Goal: Task Accomplishment & Management: Manage account settings

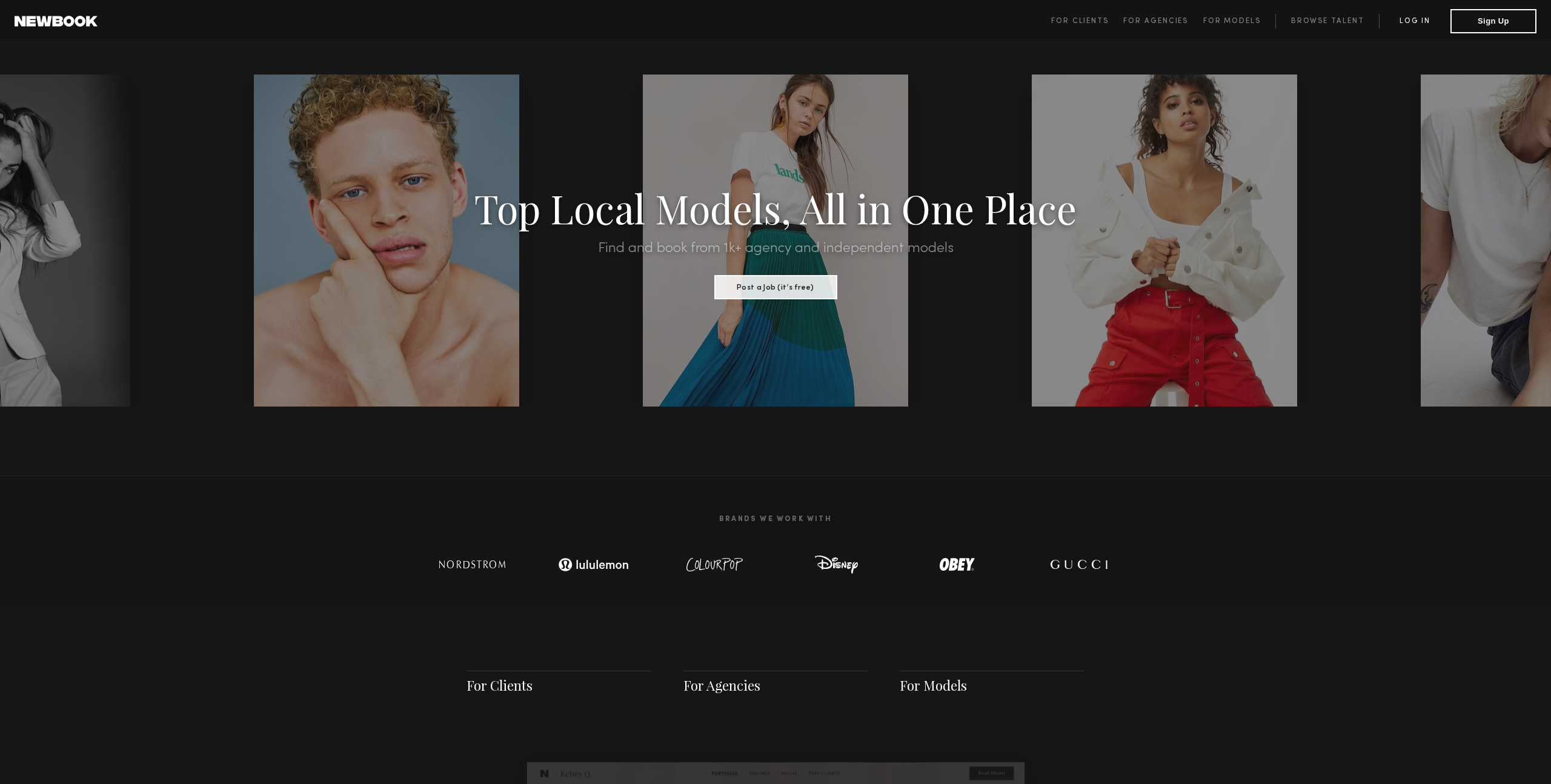
click at [1397, 20] on link "Log in" at bounding box center [1415, 22] width 71 height 15
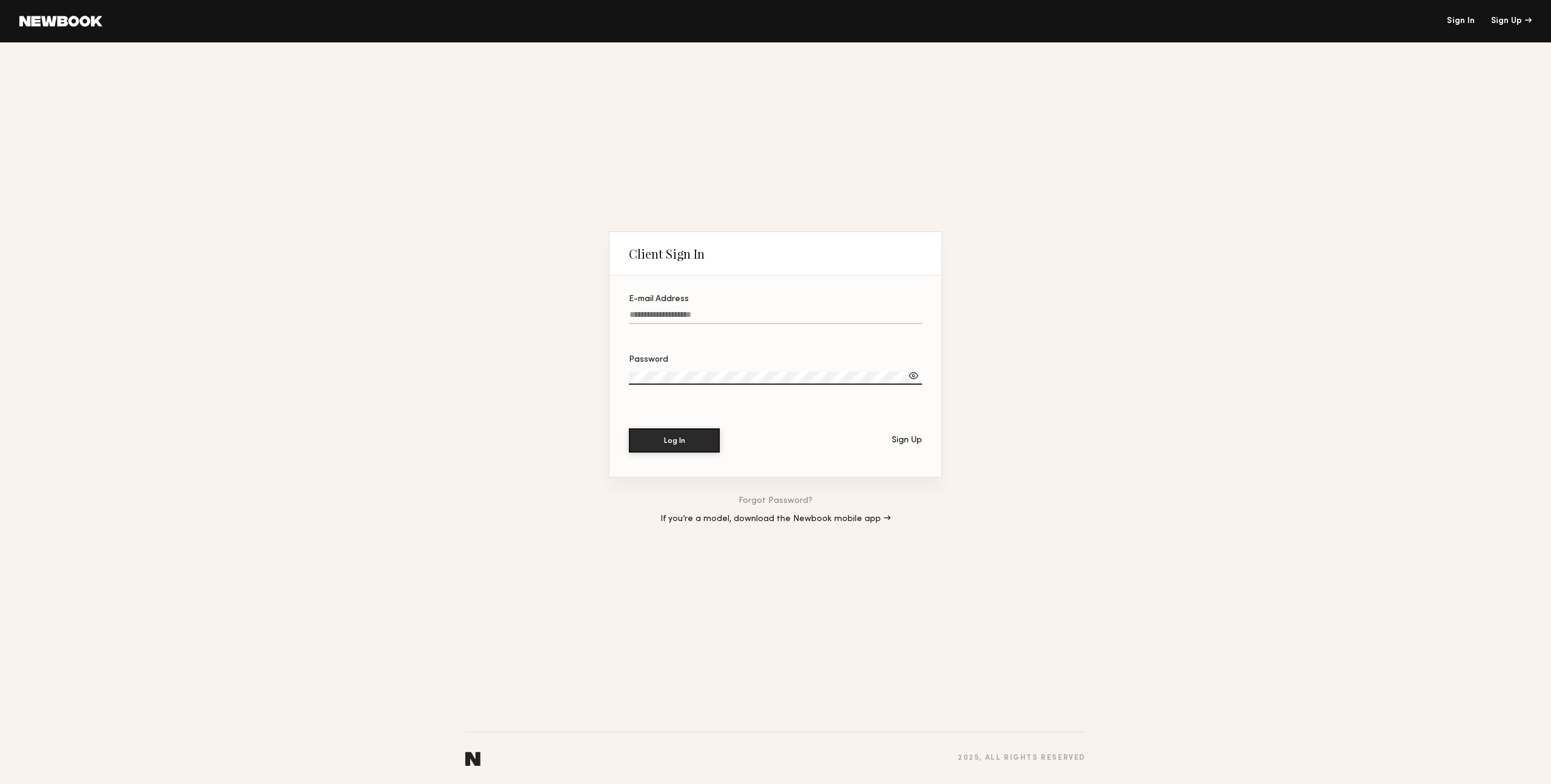
click at [674, 316] on input "E-mail Address" at bounding box center [776, 317] width 293 height 14
type input "**********"
click at [913, 377] on div at bounding box center [914, 376] width 12 height 12
click at [676, 445] on button "Log In" at bounding box center [674, 440] width 91 height 24
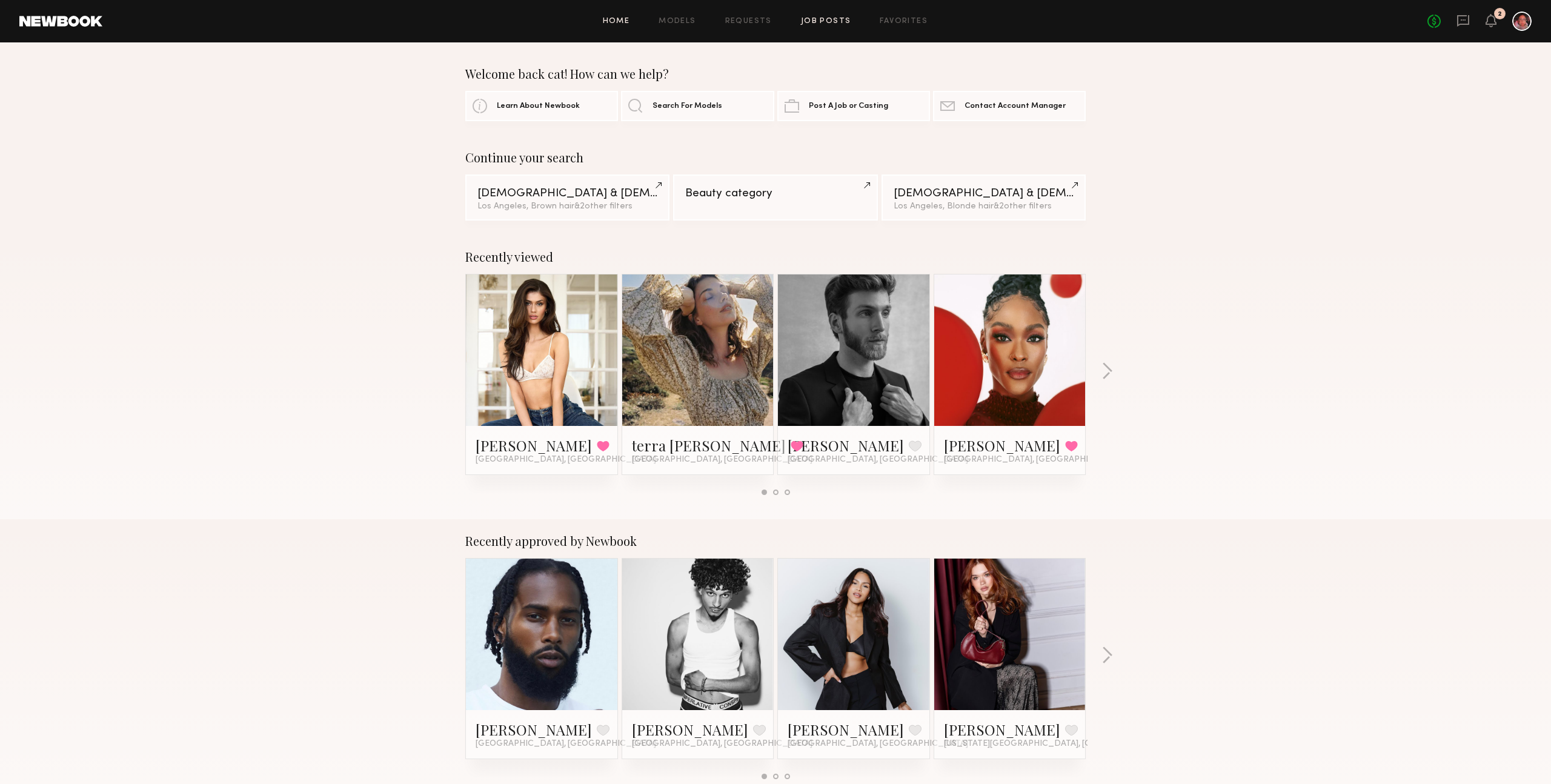
click at [822, 18] on link "Job Posts" at bounding box center [826, 22] width 51 height 8
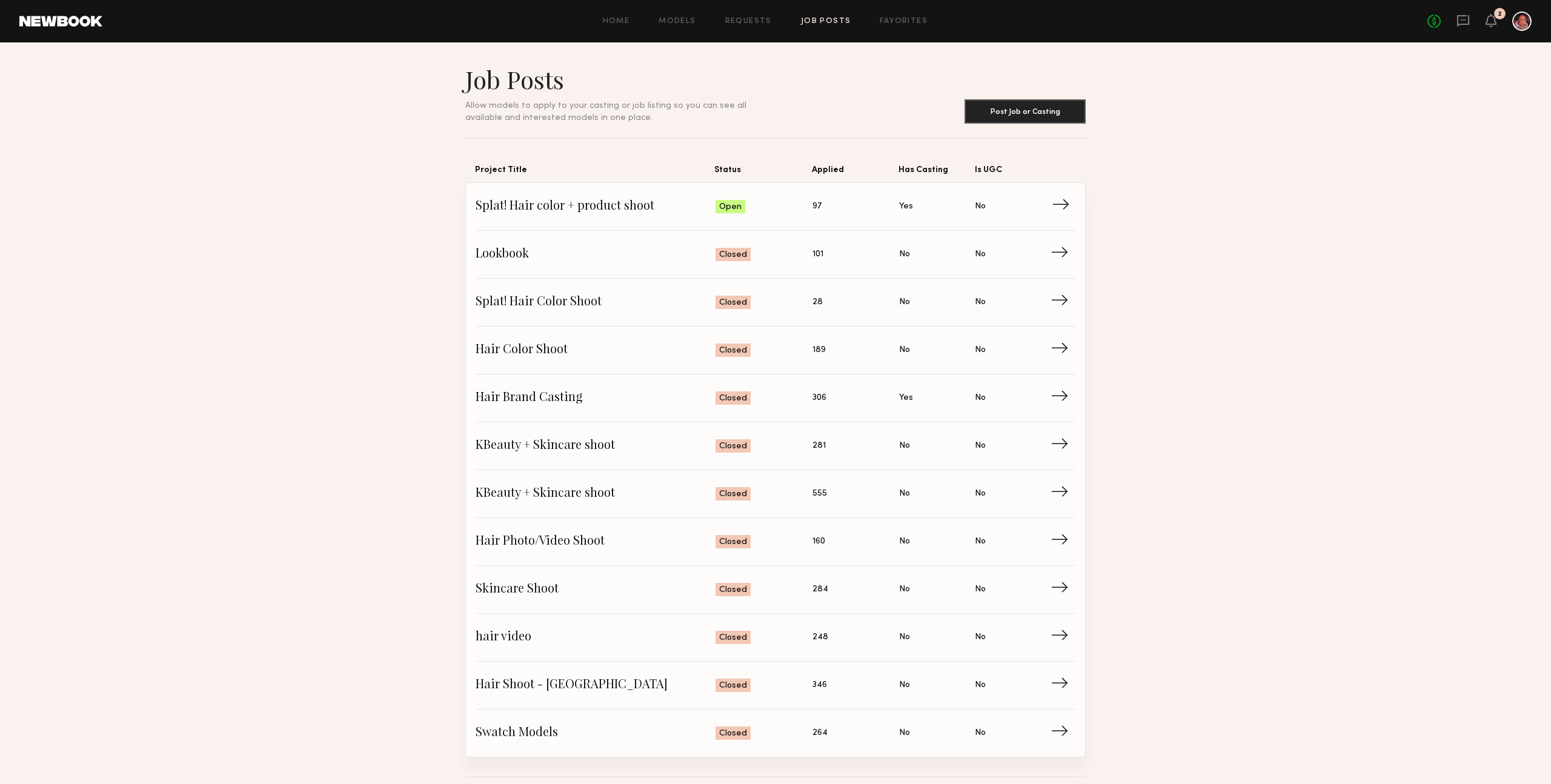
click at [601, 211] on span "Splat! Hair color + product shoot" at bounding box center [596, 206] width 240 height 18
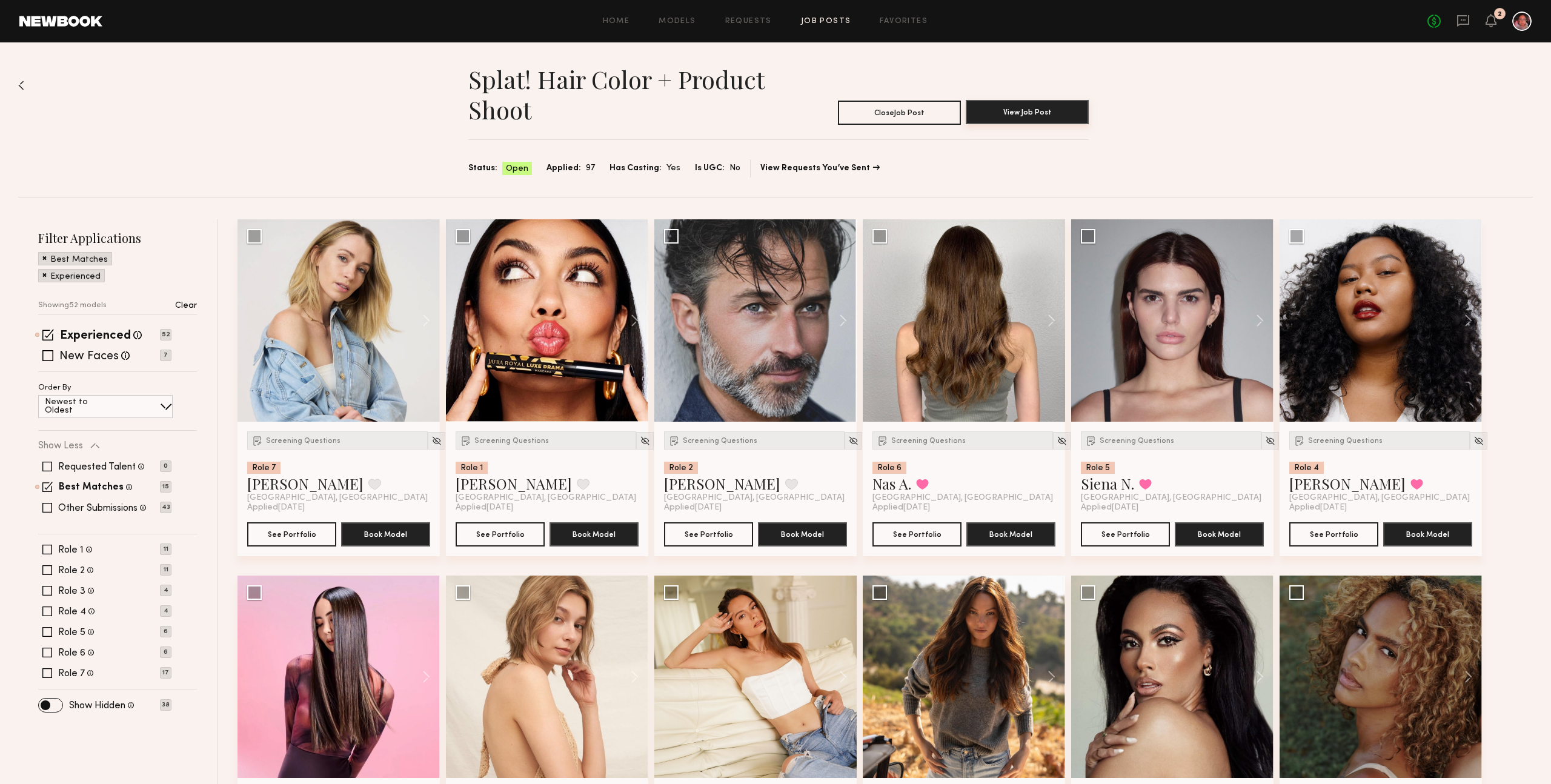
click at [1047, 108] on button "View Job Post" at bounding box center [1027, 112] width 123 height 24
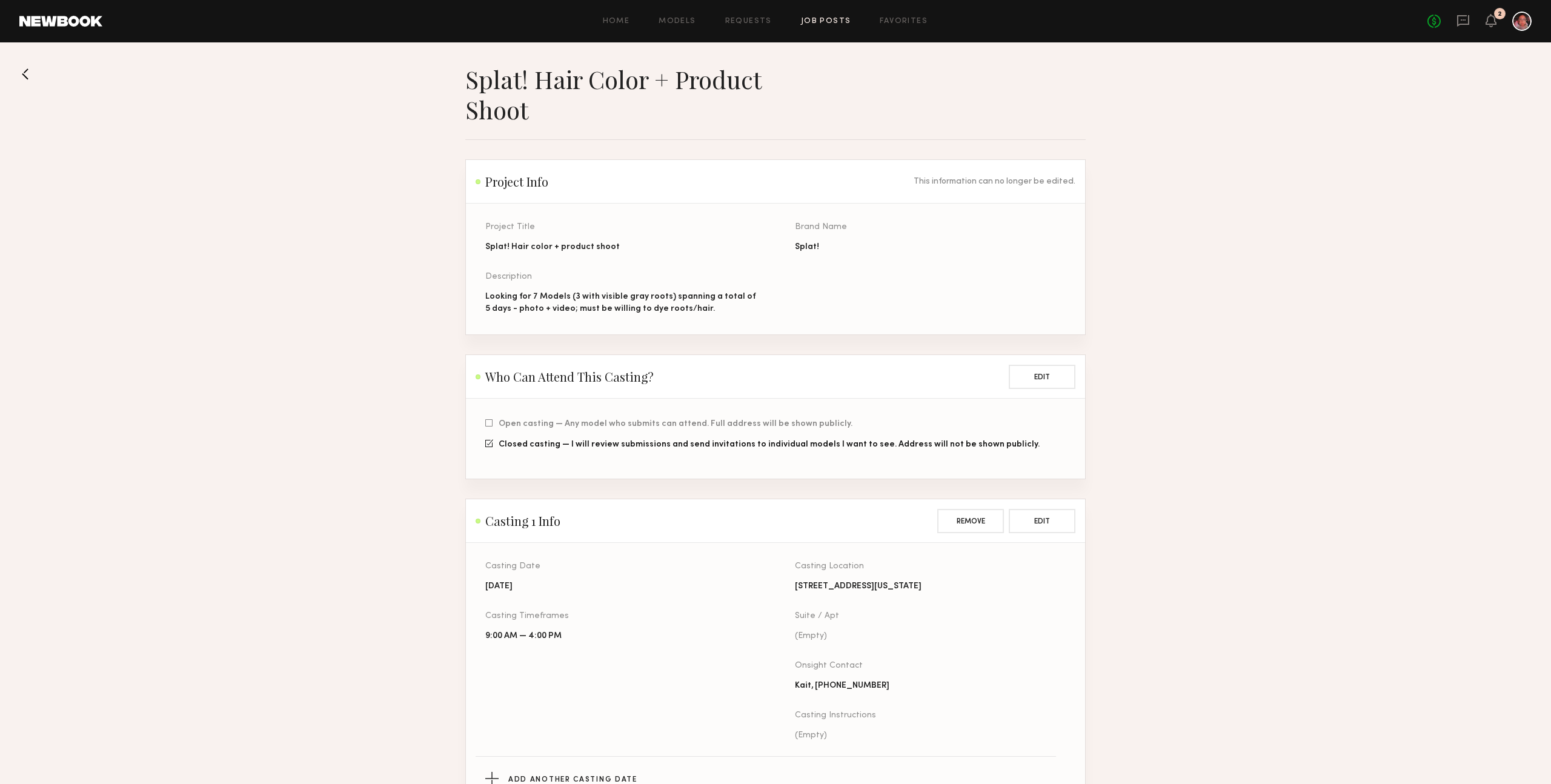
click at [820, 18] on link "Job Posts" at bounding box center [826, 22] width 51 height 8
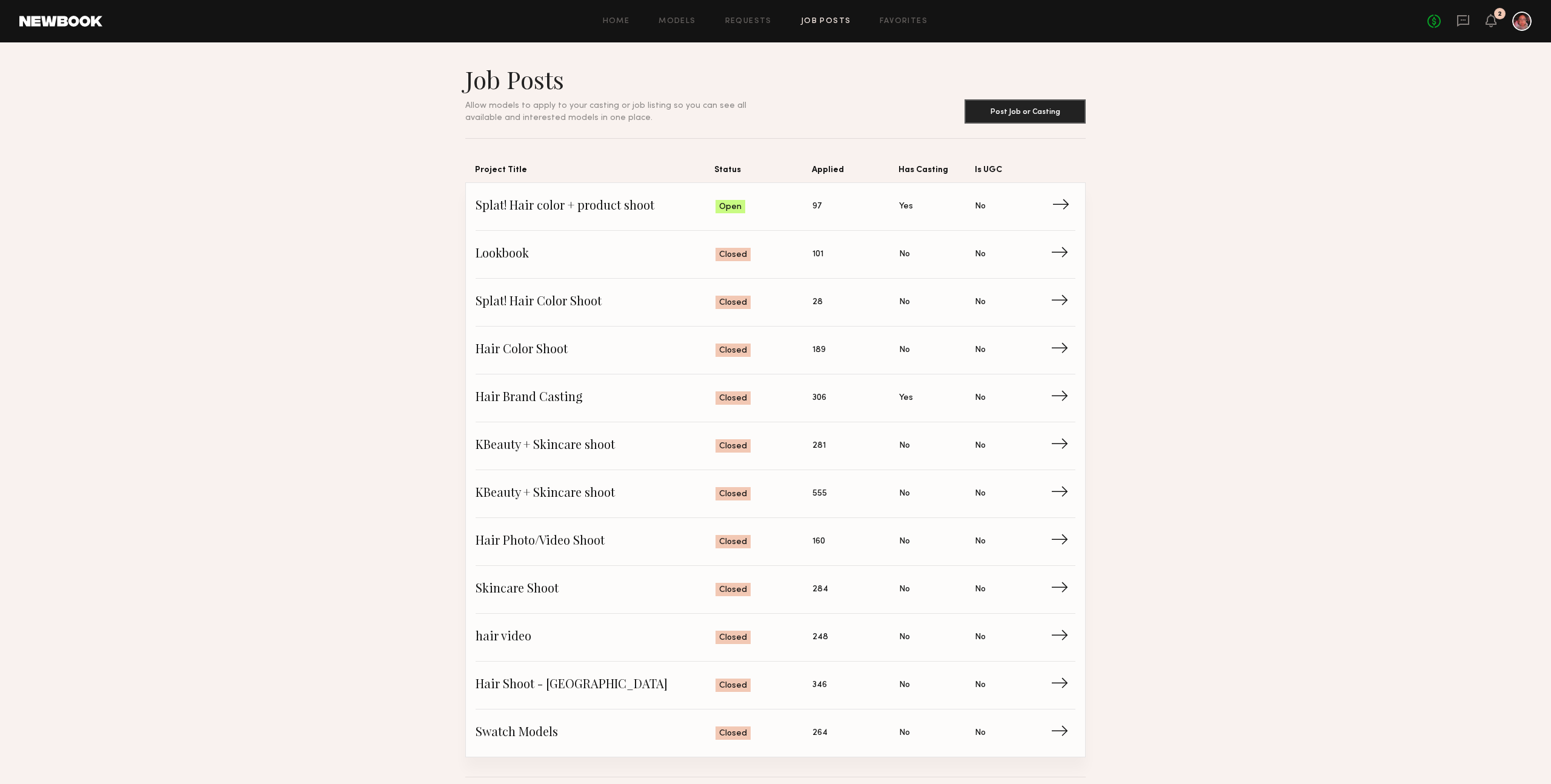
click at [645, 205] on span "Splat! Hair color + product shoot" at bounding box center [596, 206] width 240 height 18
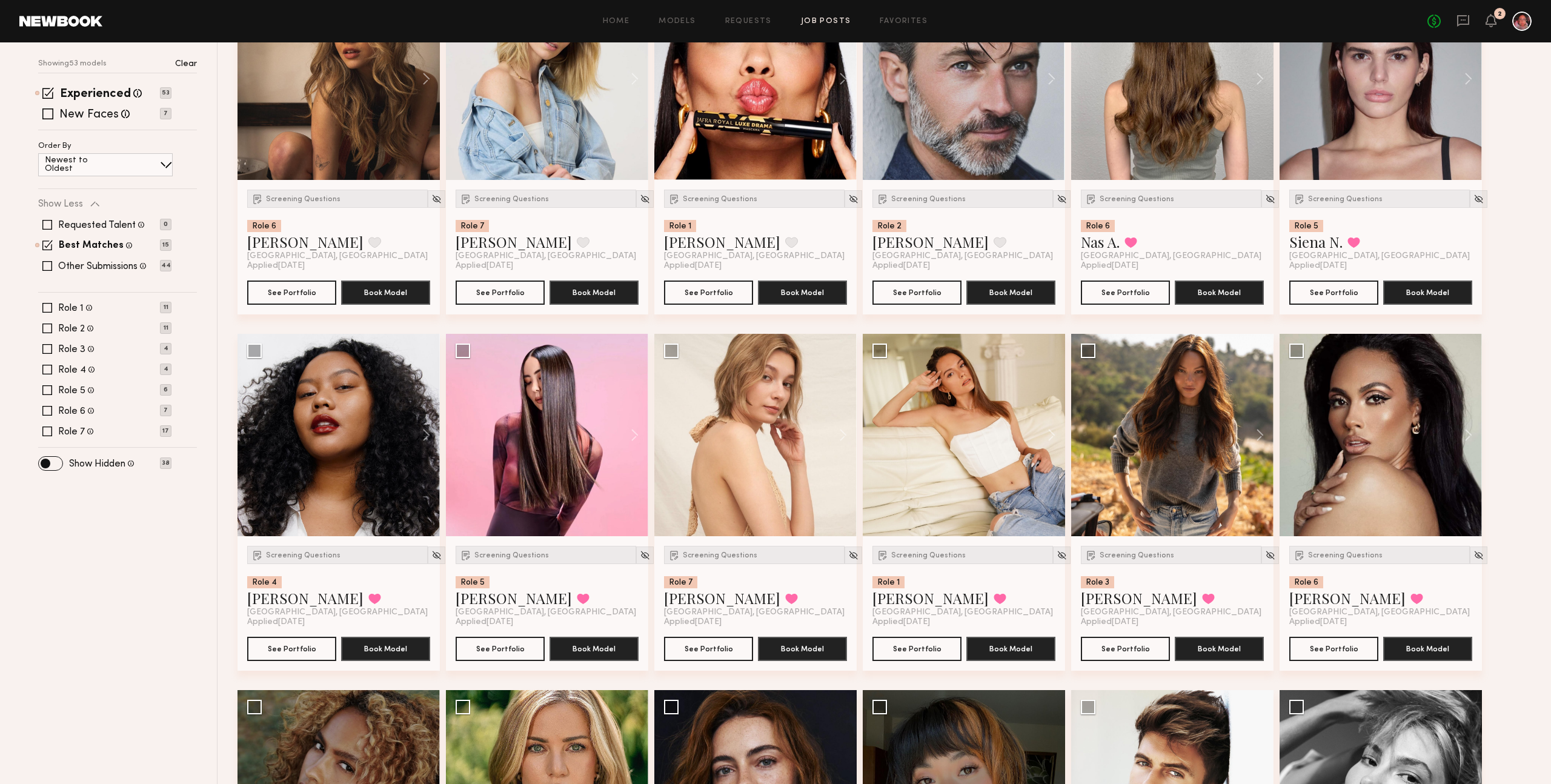
scroll to position [244, 0]
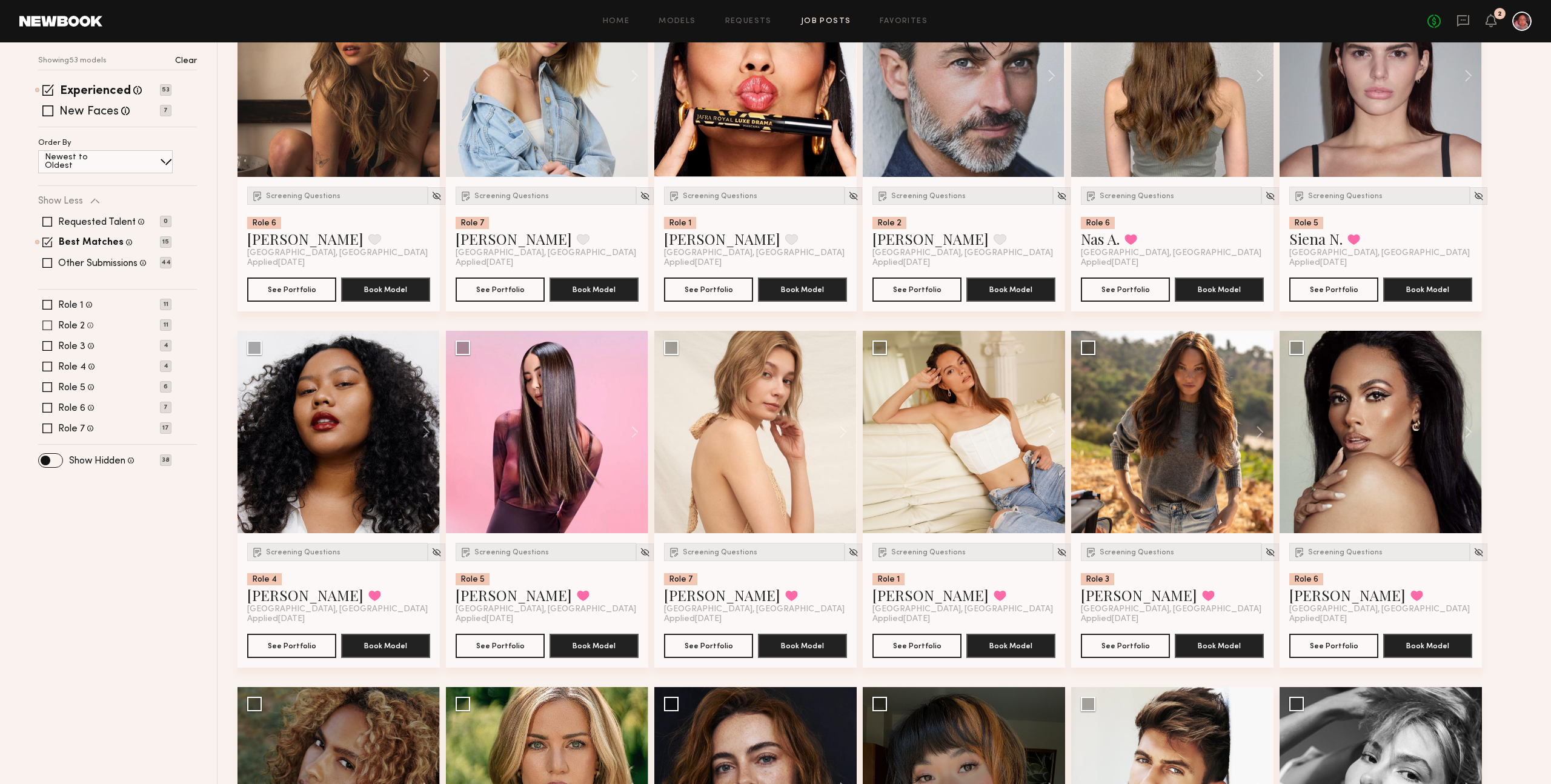
click at [72, 325] on label "Role 2" at bounding box center [71, 326] width 27 height 9
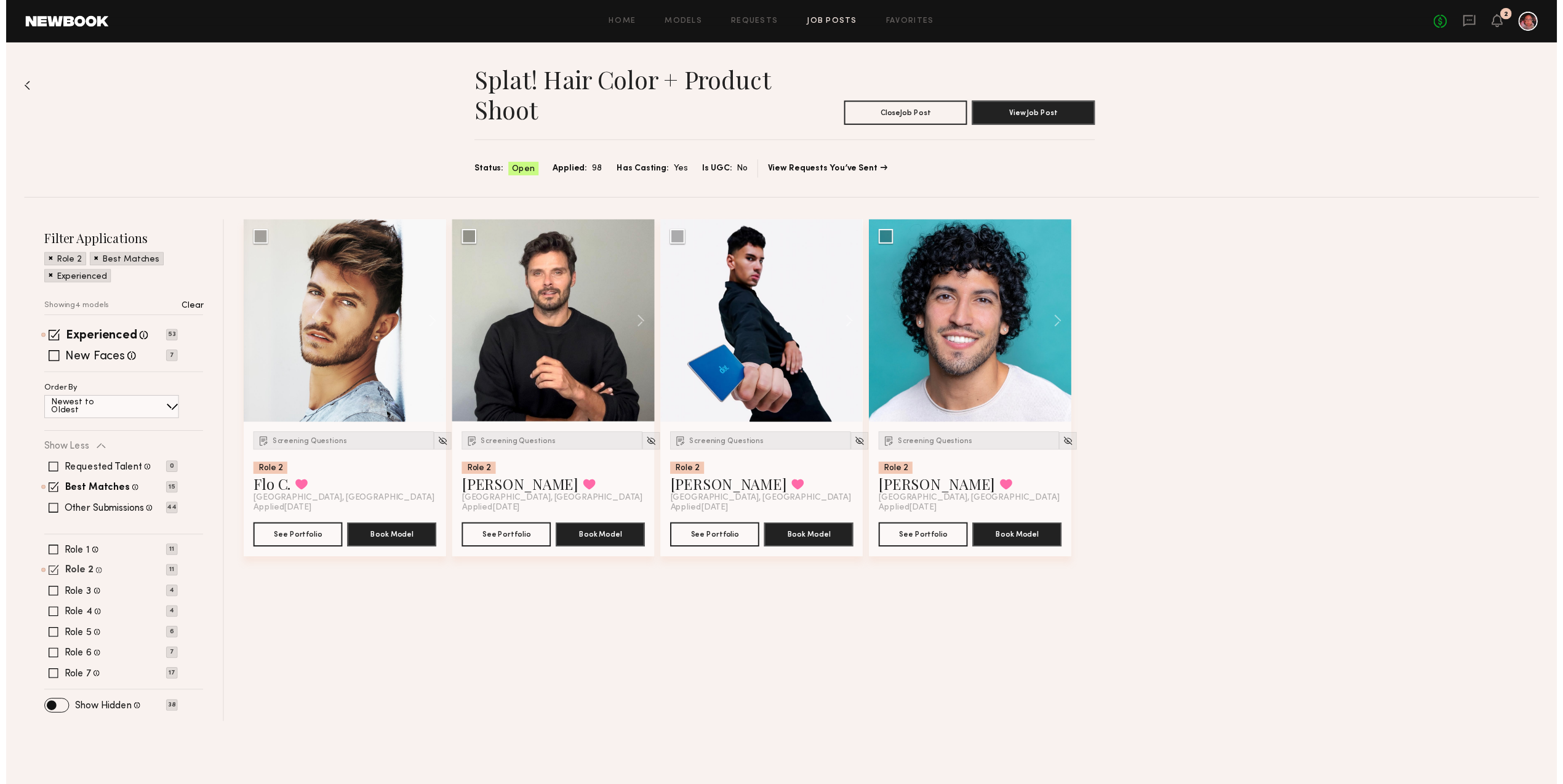
scroll to position [0, 0]
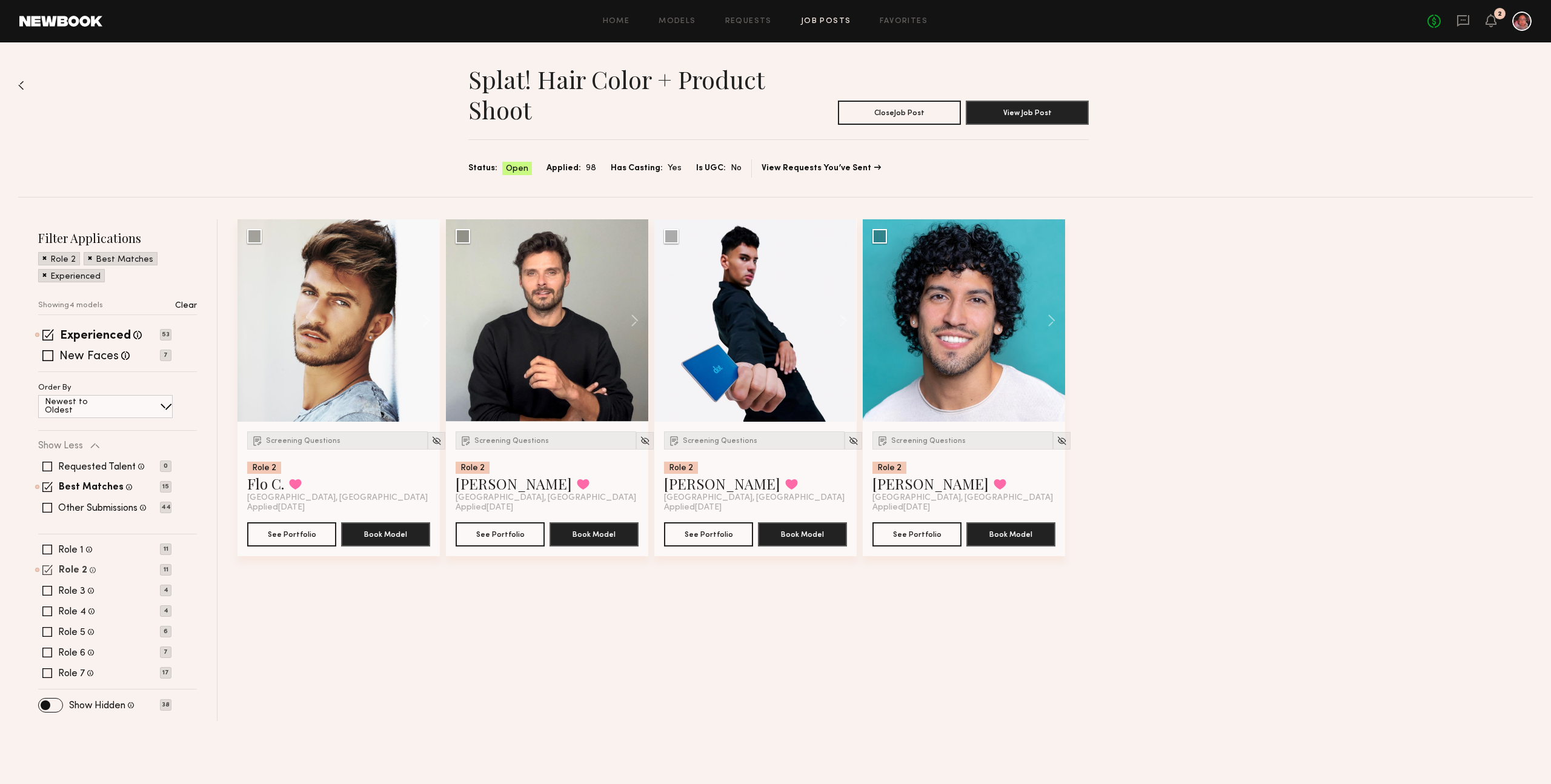
click at [68, 567] on label "Role 2" at bounding box center [73, 570] width 28 height 9
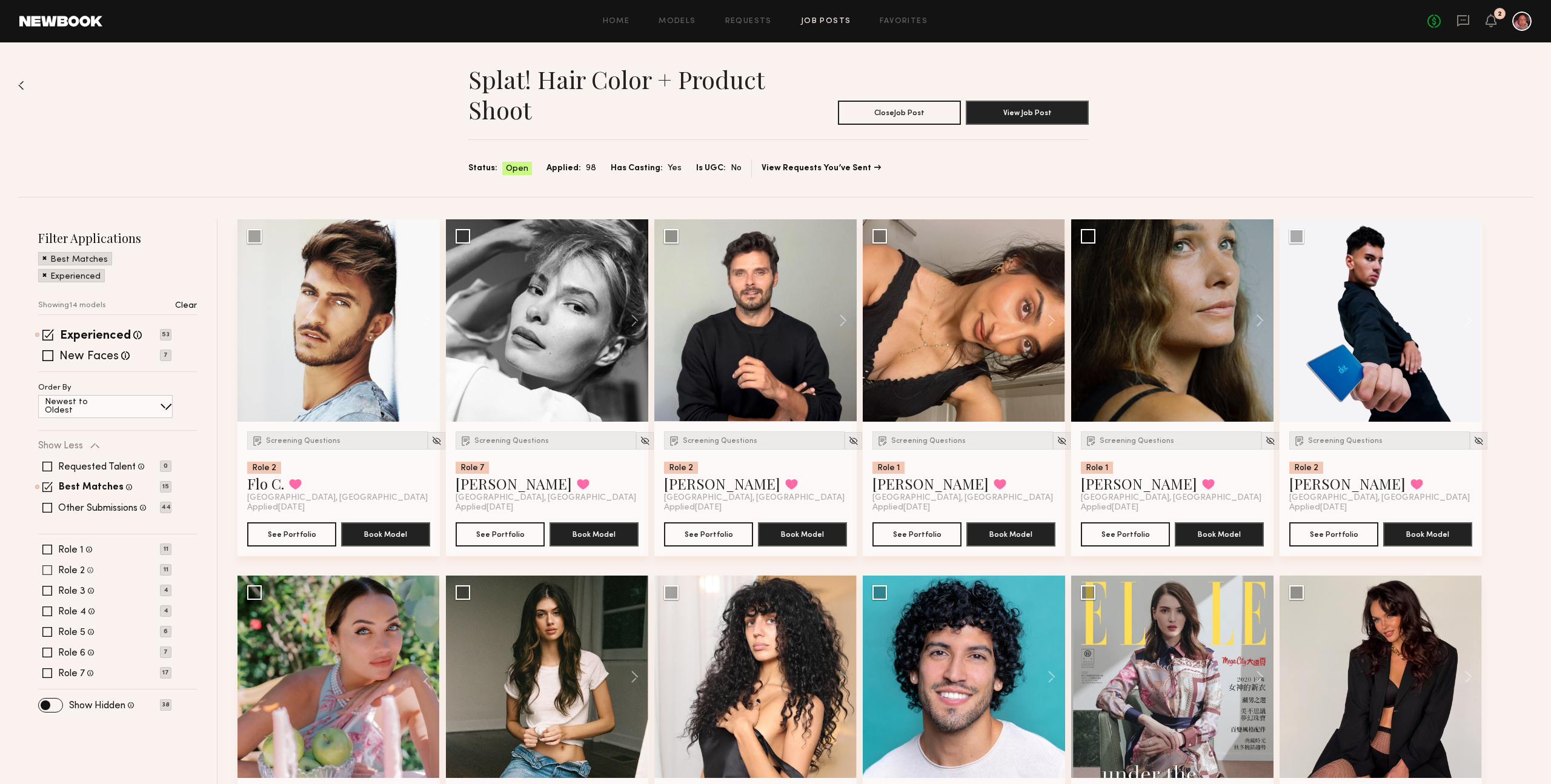
click at [168, 570] on p "11" at bounding box center [165, 569] width 11 height 11
click at [77, 571] on label "Role 2" at bounding box center [71, 570] width 27 height 9
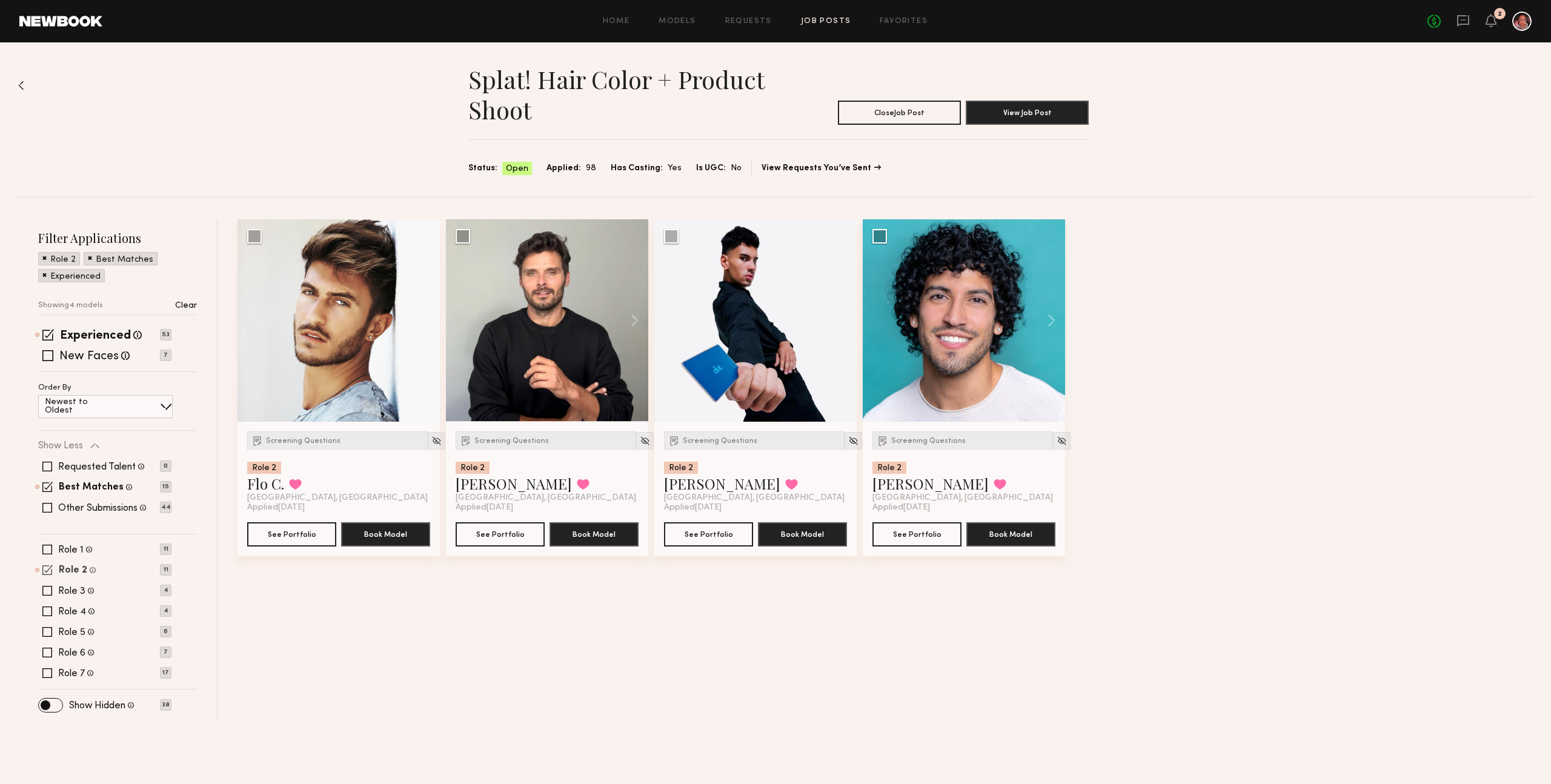
click at [77, 571] on label "Role 2" at bounding box center [73, 570] width 28 height 9
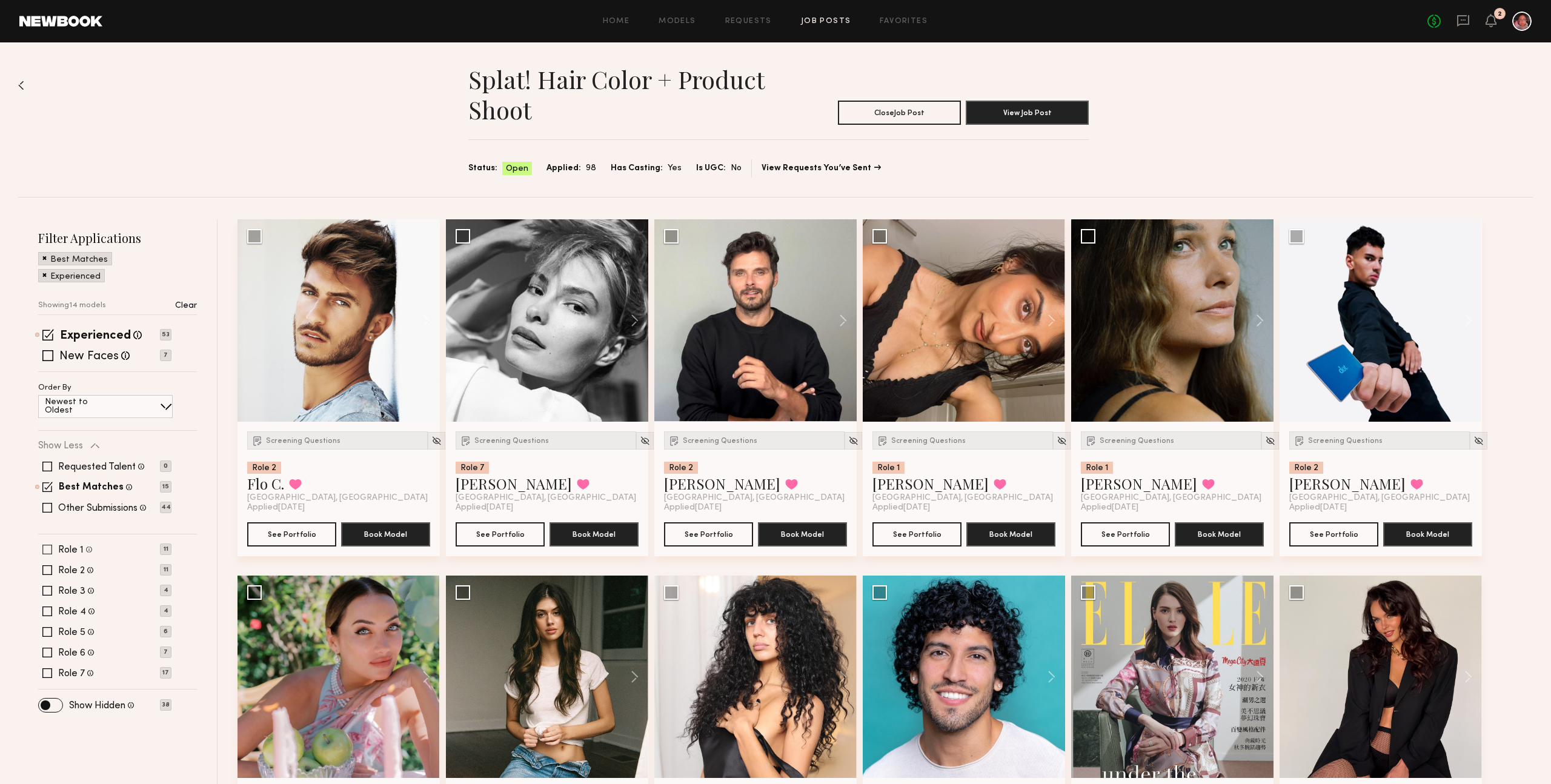
click at [71, 548] on label "Role 1" at bounding box center [71, 550] width 26 height 9
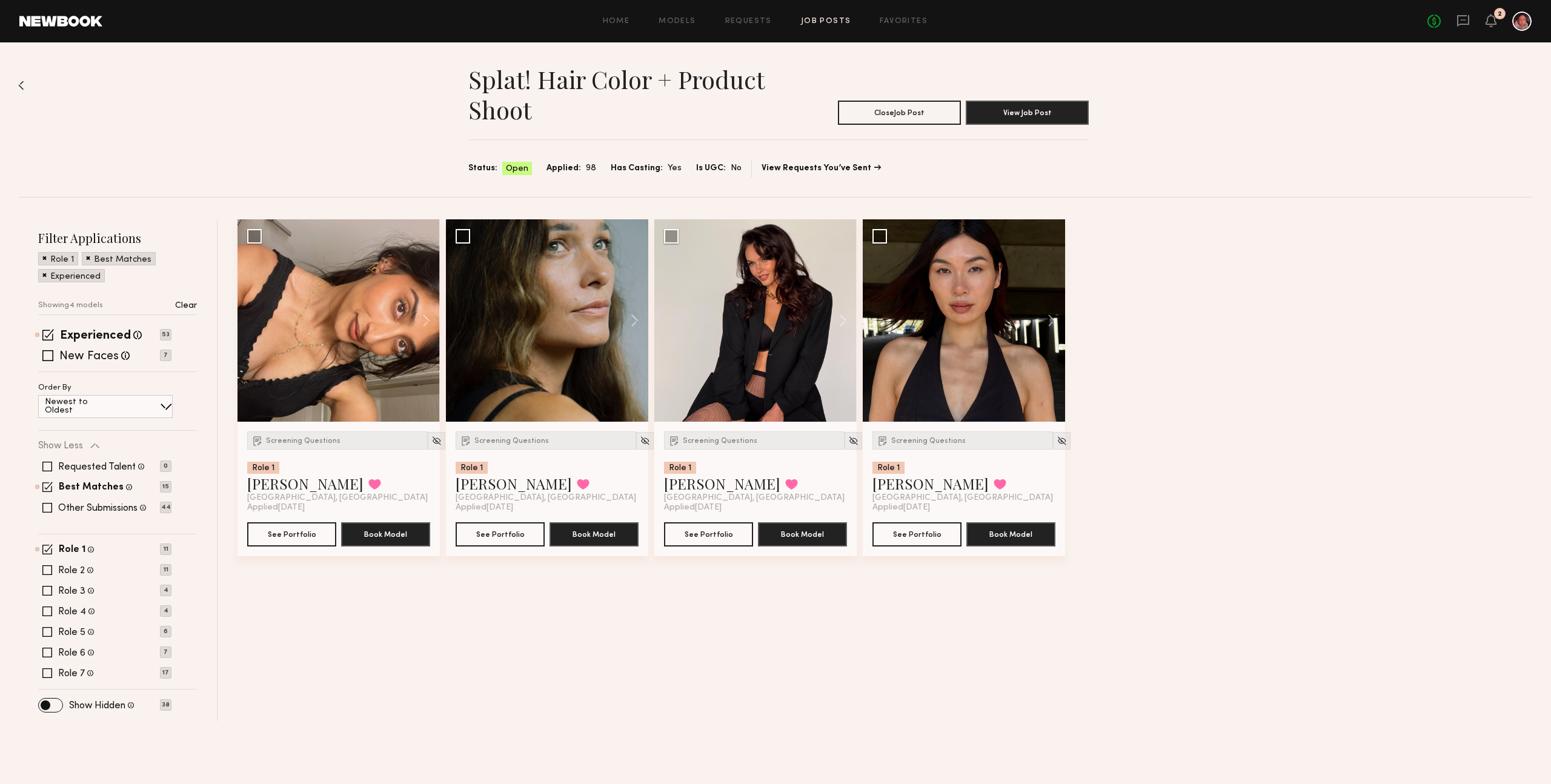
click at [86, 257] on span at bounding box center [88, 257] width 4 height 11
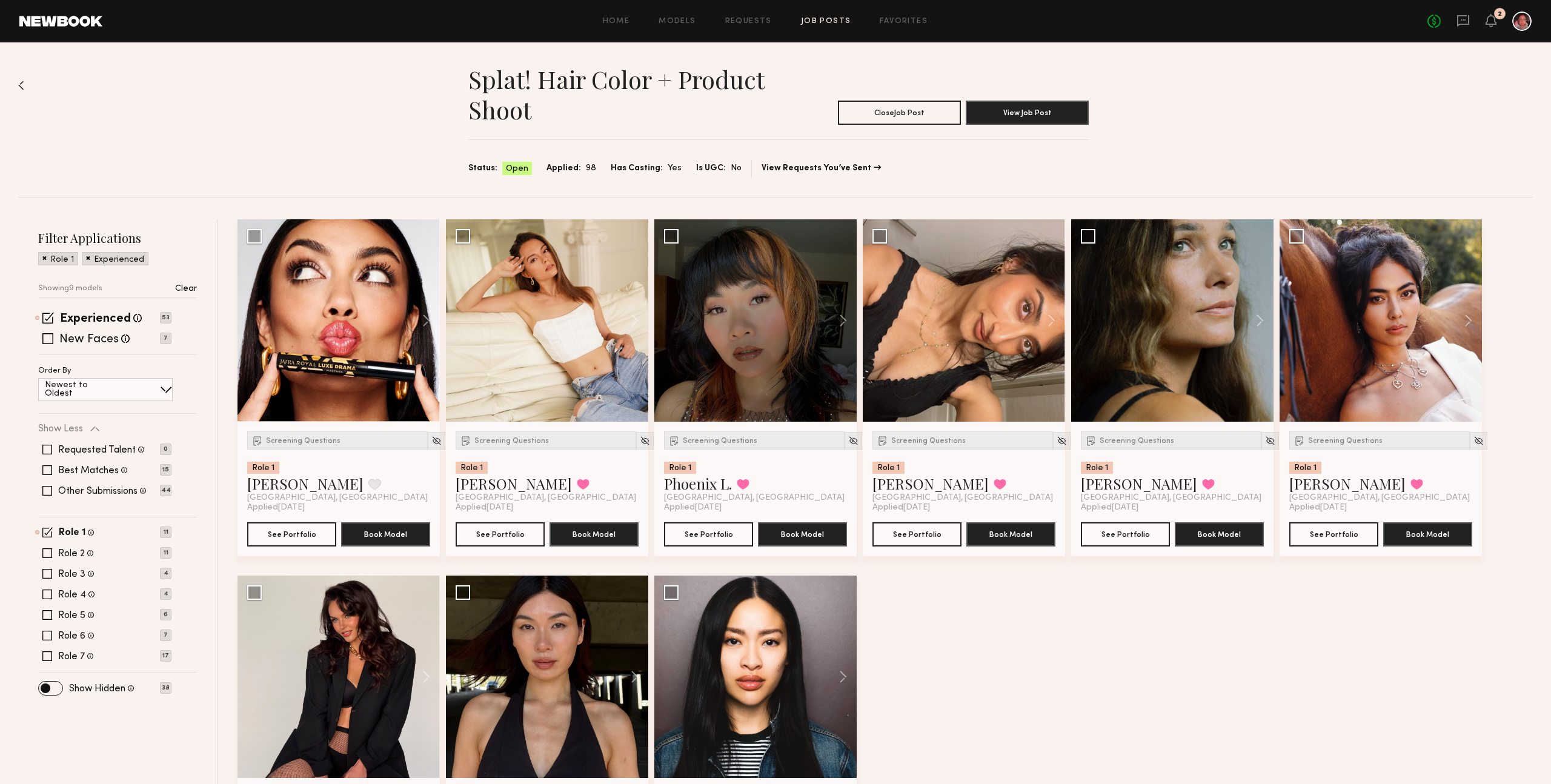
click at [88, 259] on span at bounding box center [88, 257] width 4 height 11
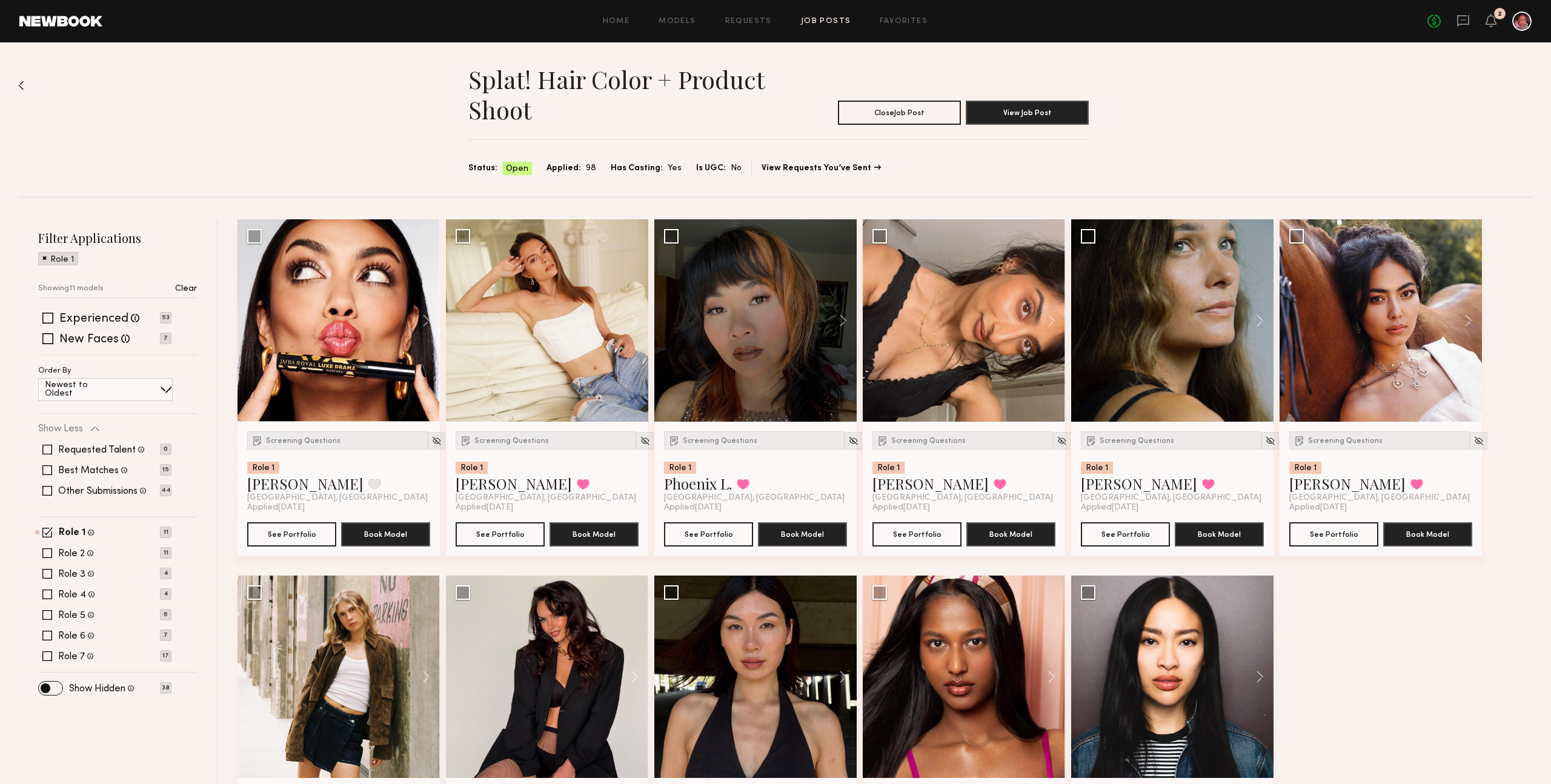
click at [605, 15] on div "Home Models Requests Job Posts Favorites Sign Out No fees up to $5,000 2" at bounding box center [817, 21] width 1430 height 20
click at [616, 21] on link "Home" at bounding box center [616, 22] width 27 height 8
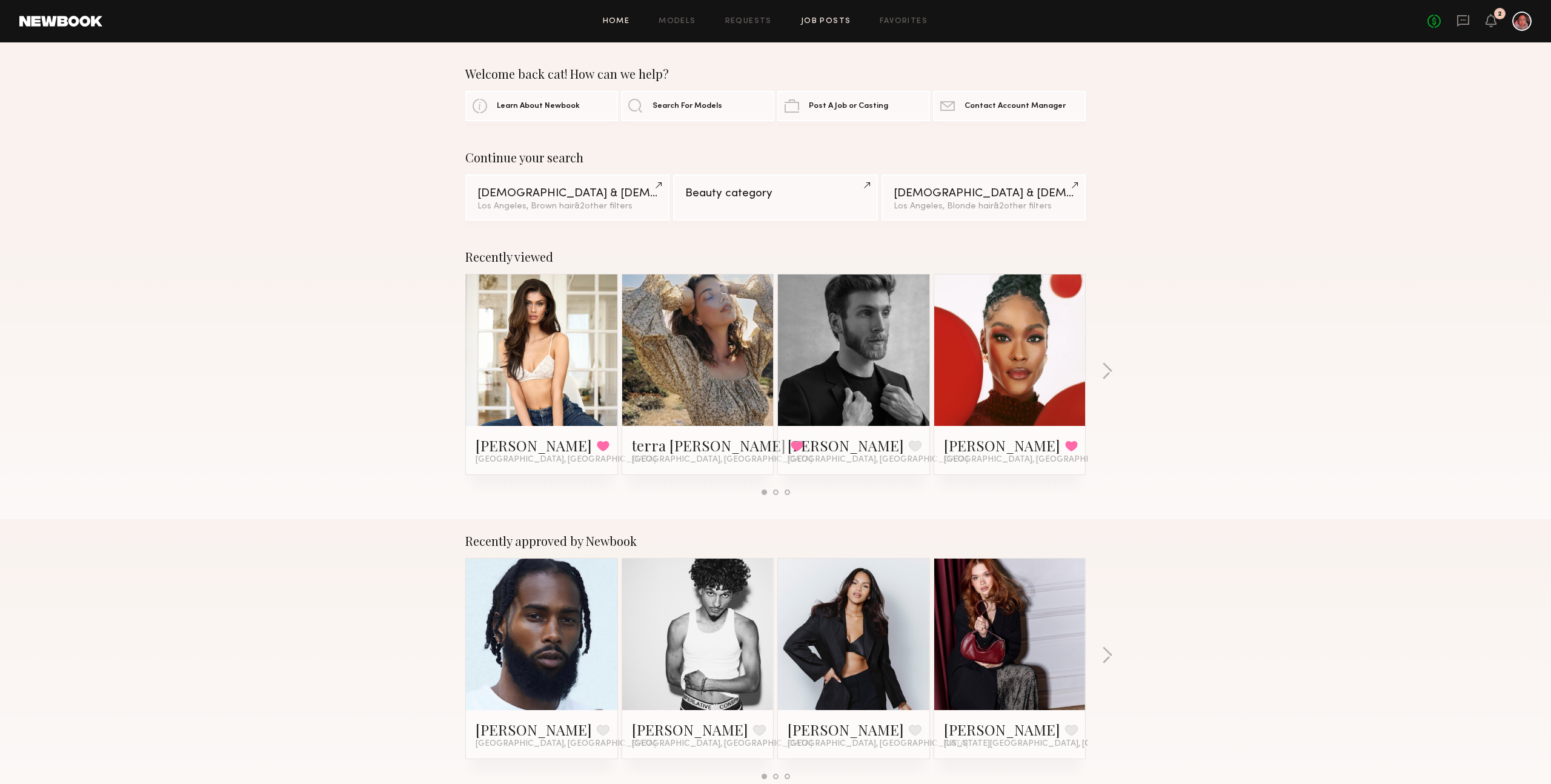
click at [835, 20] on link "Job Posts" at bounding box center [826, 22] width 51 height 8
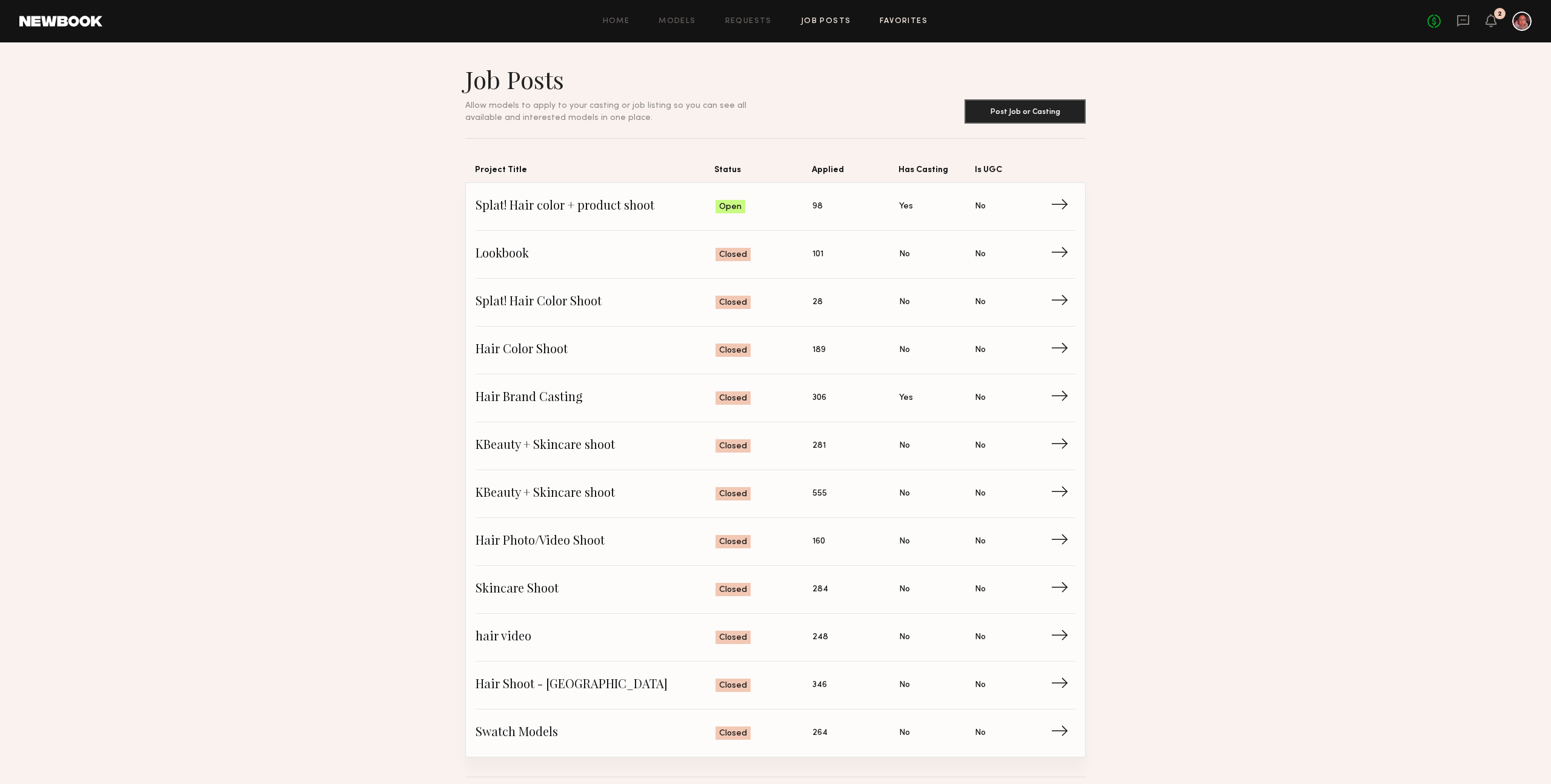
click at [915, 21] on link "Favorites" at bounding box center [904, 22] width 48 height 8
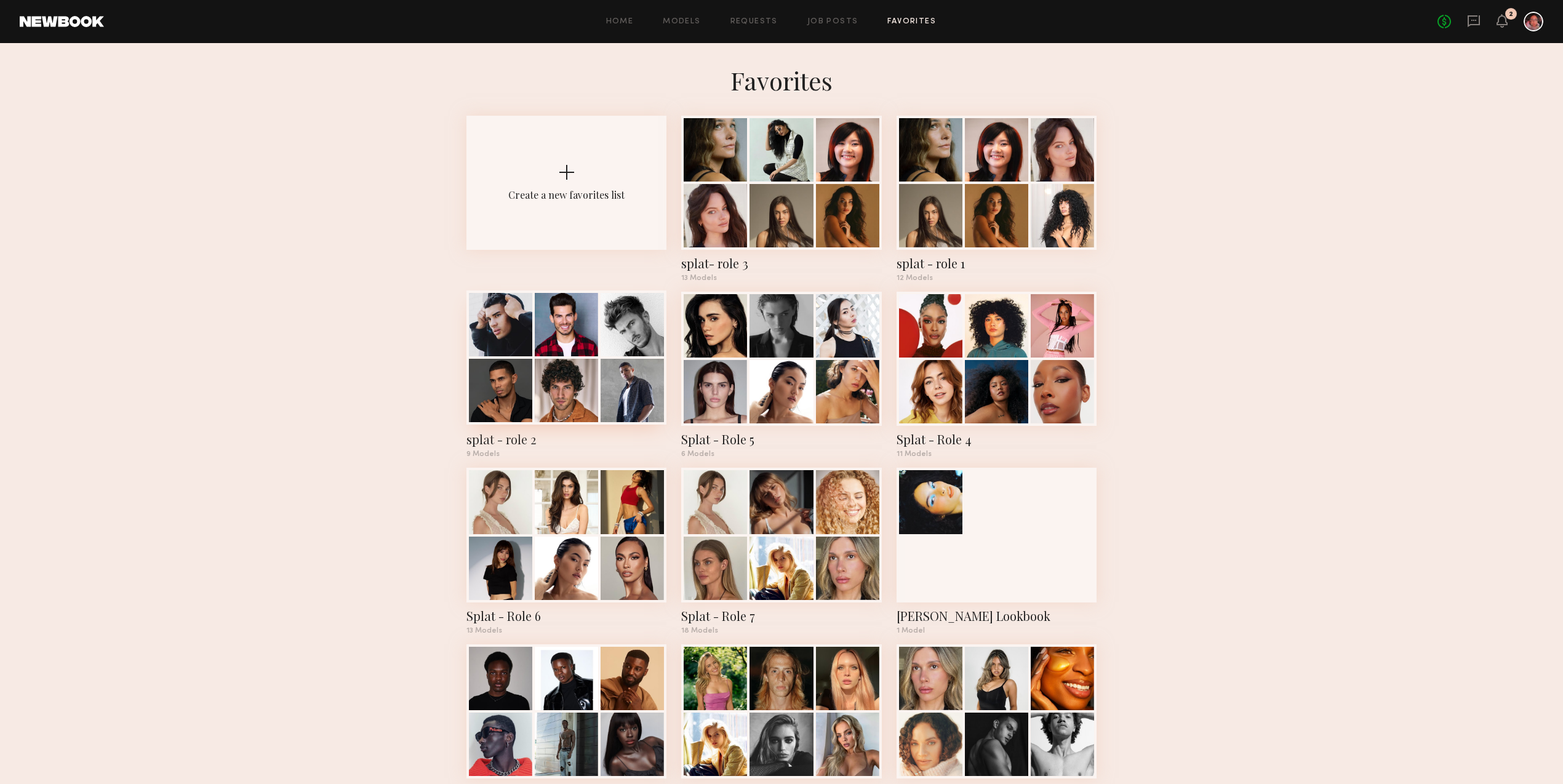
click at [523, 439] on div "splat - role 2" at bounding box center [567, 439] width 200 height 17
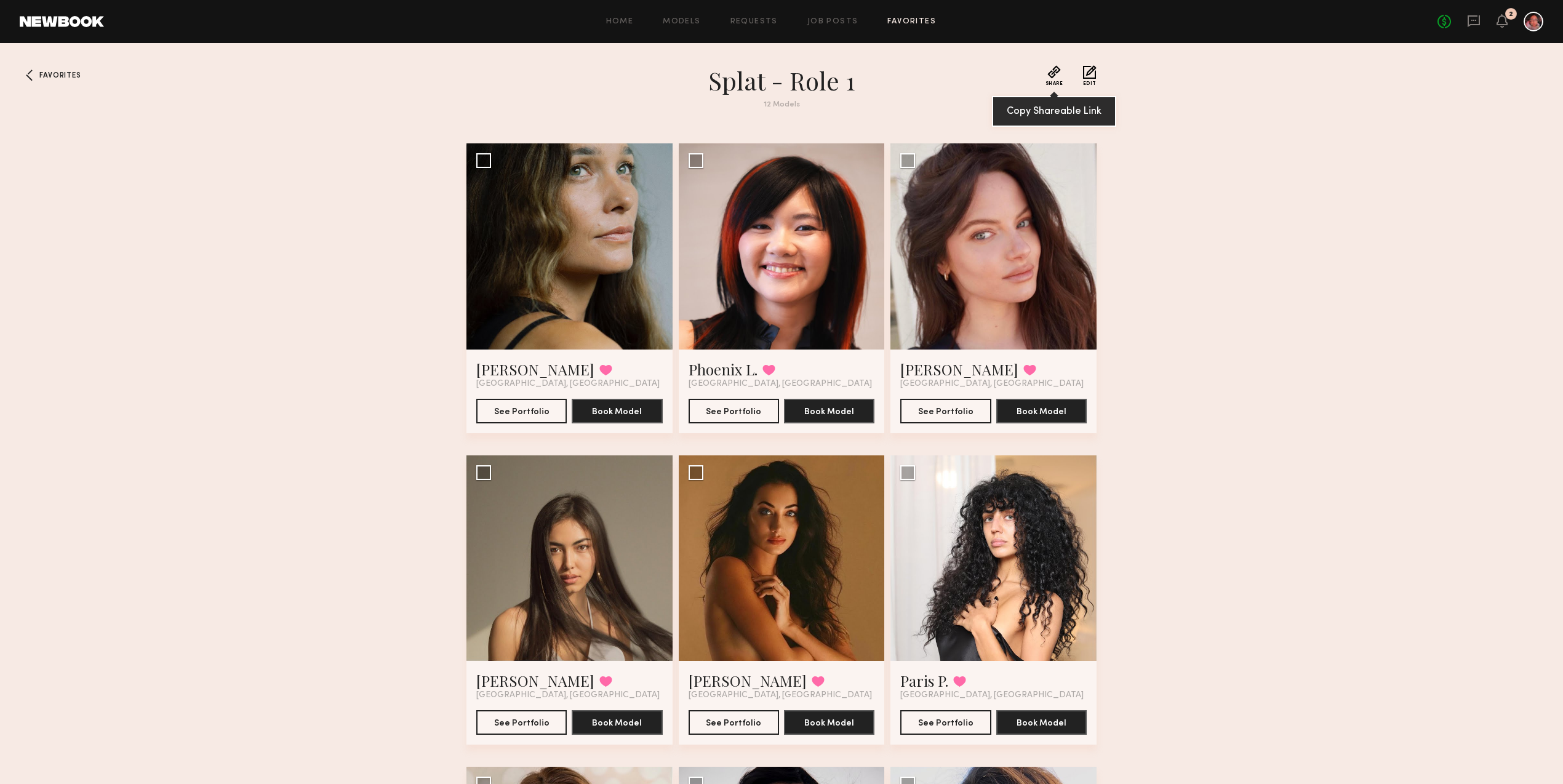
click at [1055, 77] on button "Share" at bounding box center [1055, 75] width 18 height 21
click at [298, 207] on div "Favorites splat - role 1 12 Models Share Copy Shareable Link Edit [PERSON_NAME]…" at bounding box center [781, 737] width 1563 height 1345
click at [1055, 81] on span "Share" at bounding box center [1055, 83] width 18 height 5
click at [266, 246] on div "Favorites splat - role 1 12 Models Share Copy Shareable Link Edit [PERSON_NAME]…" at bounding box center [781, 737] width 1563 height 1345
click at [920, 20] on link "Favorites" at bounding box center [912, 22] width 49 height 8
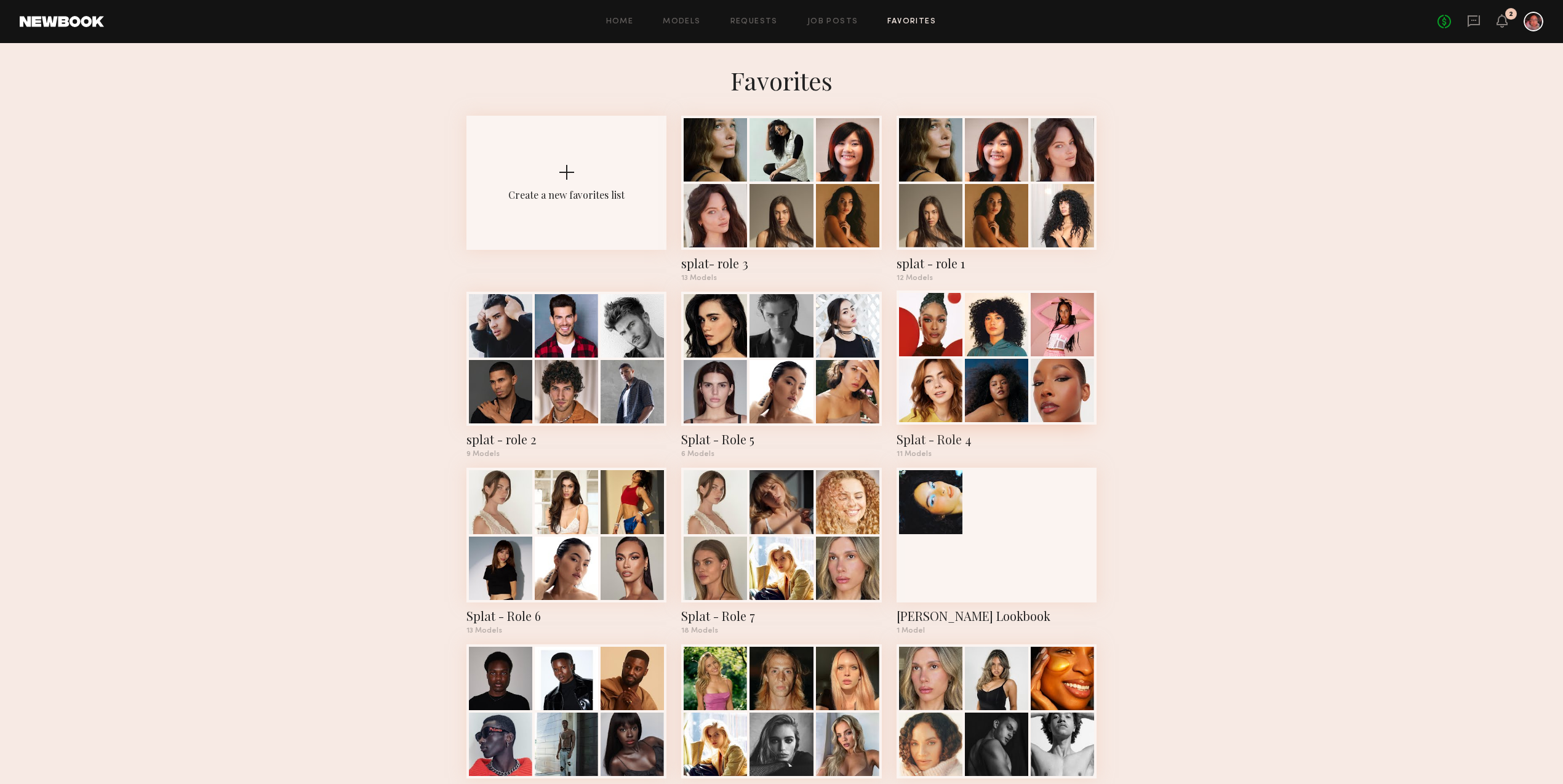
click at [951, 376] on div at bounding box center [931, 390] width 64 height 64
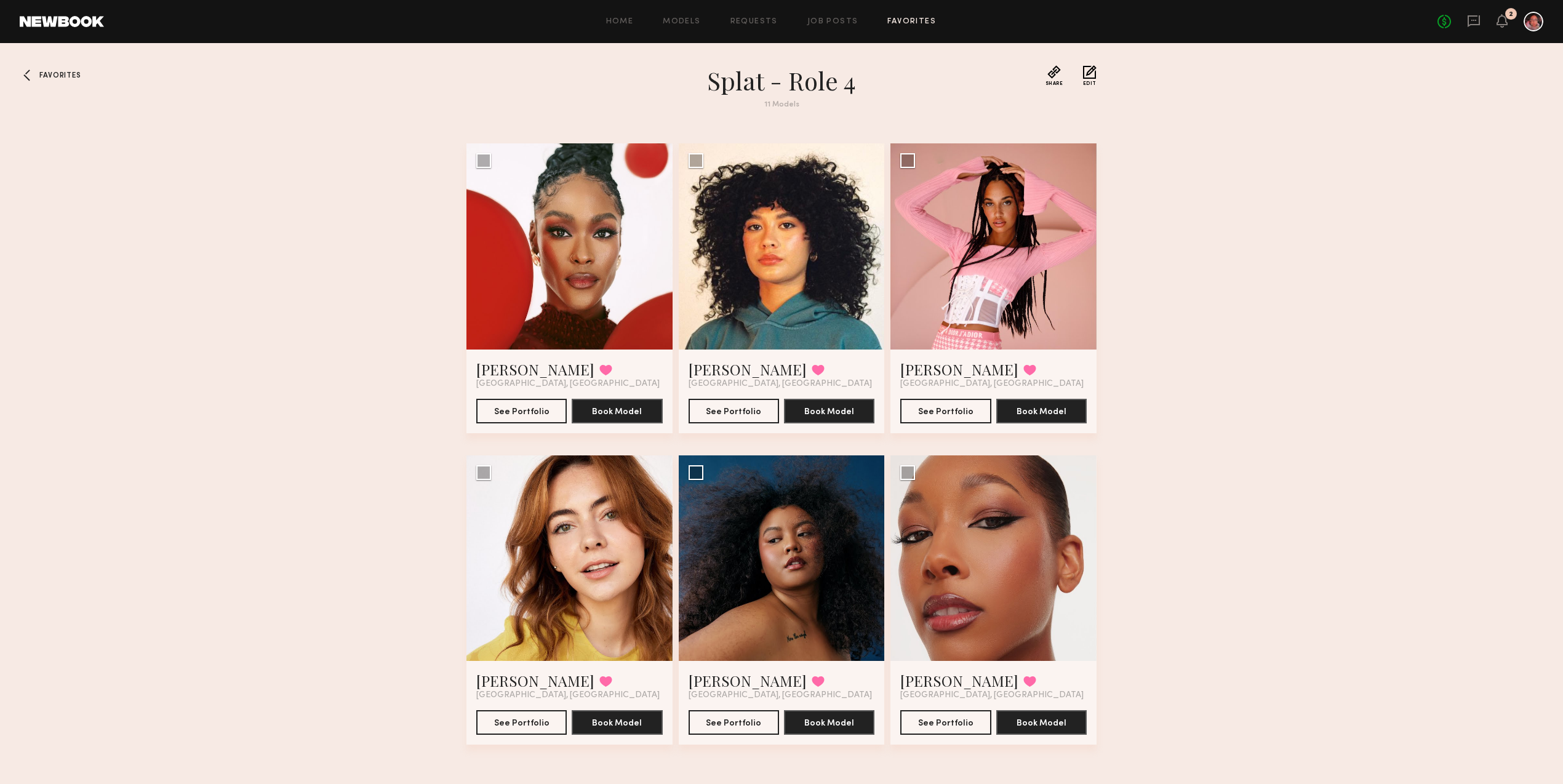
click at [56, 73] on span "Favorites" at bounding box center [60, 75] width 41 height 8
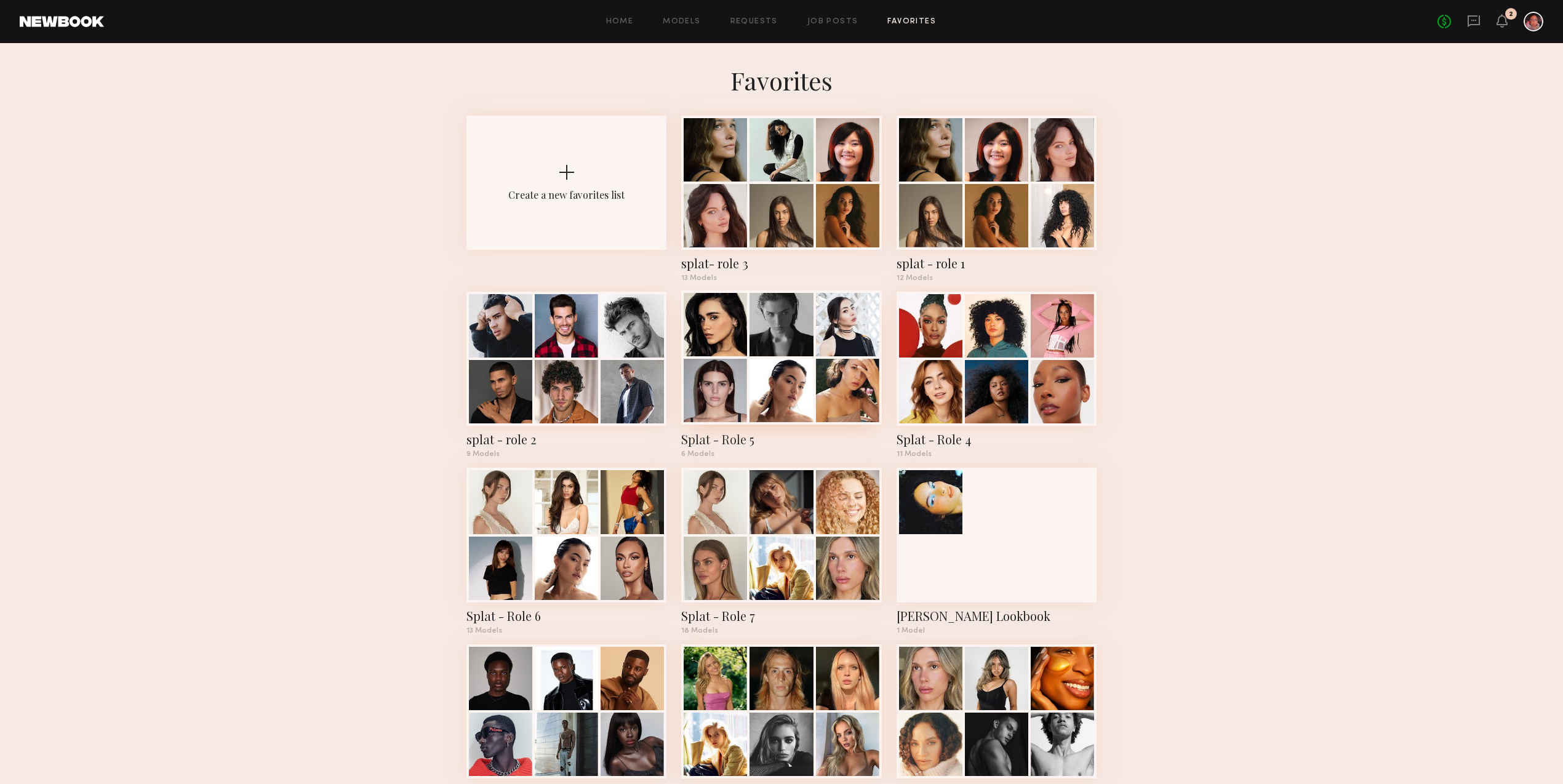
click at [837, 377] on div at bounding box center [848, 390] width 64 height 64
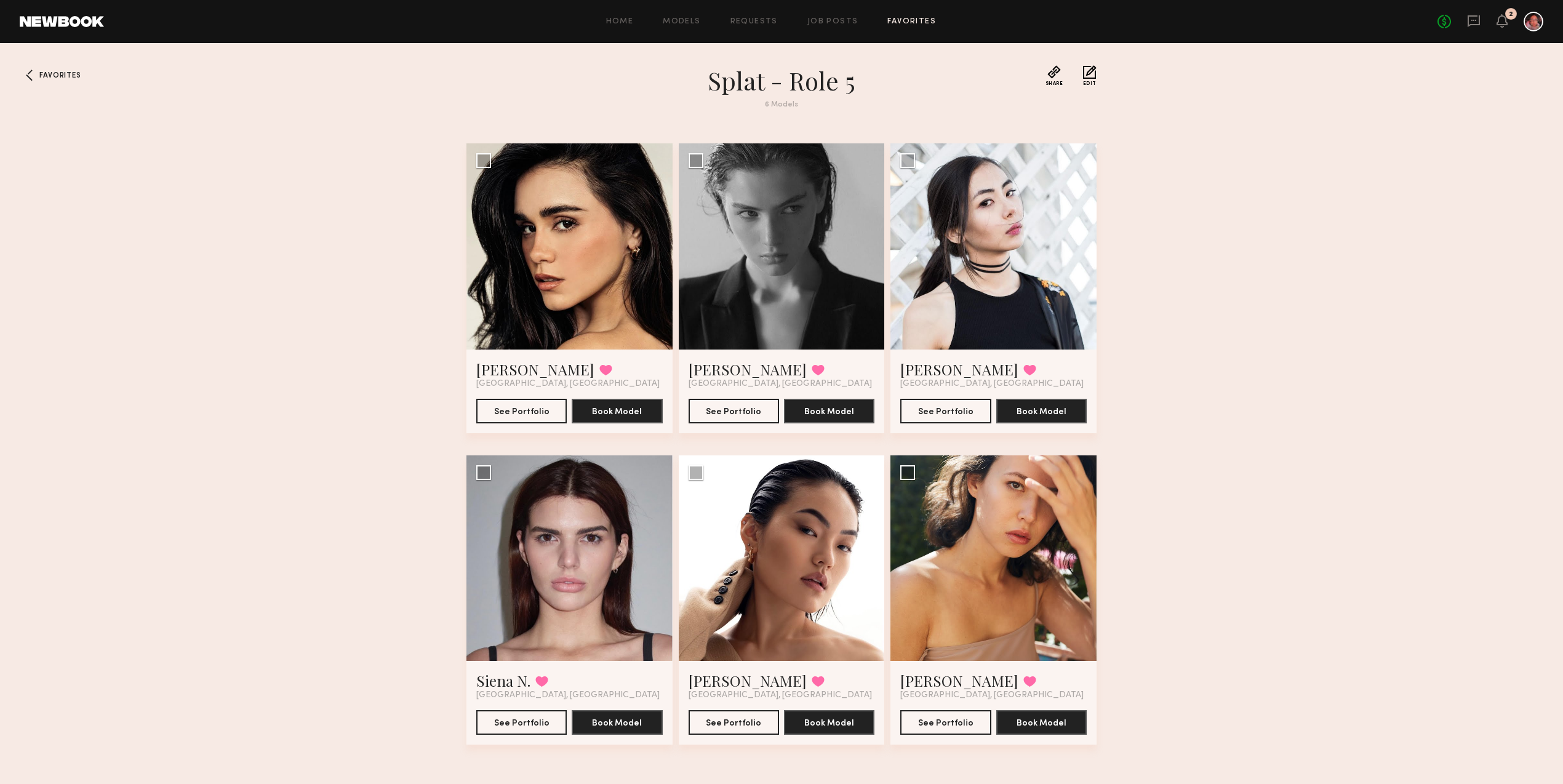
click at [47, 81] on div "Favorites Splat - Role 5 6 Models Share Copy Shareable Link Edit [PERSON_NAME] …" at bounding box center [781, 426] width 1563 height 721
click at [53, 74] on span "Favorites" at bounding box center [60, 75] width 41 height 8
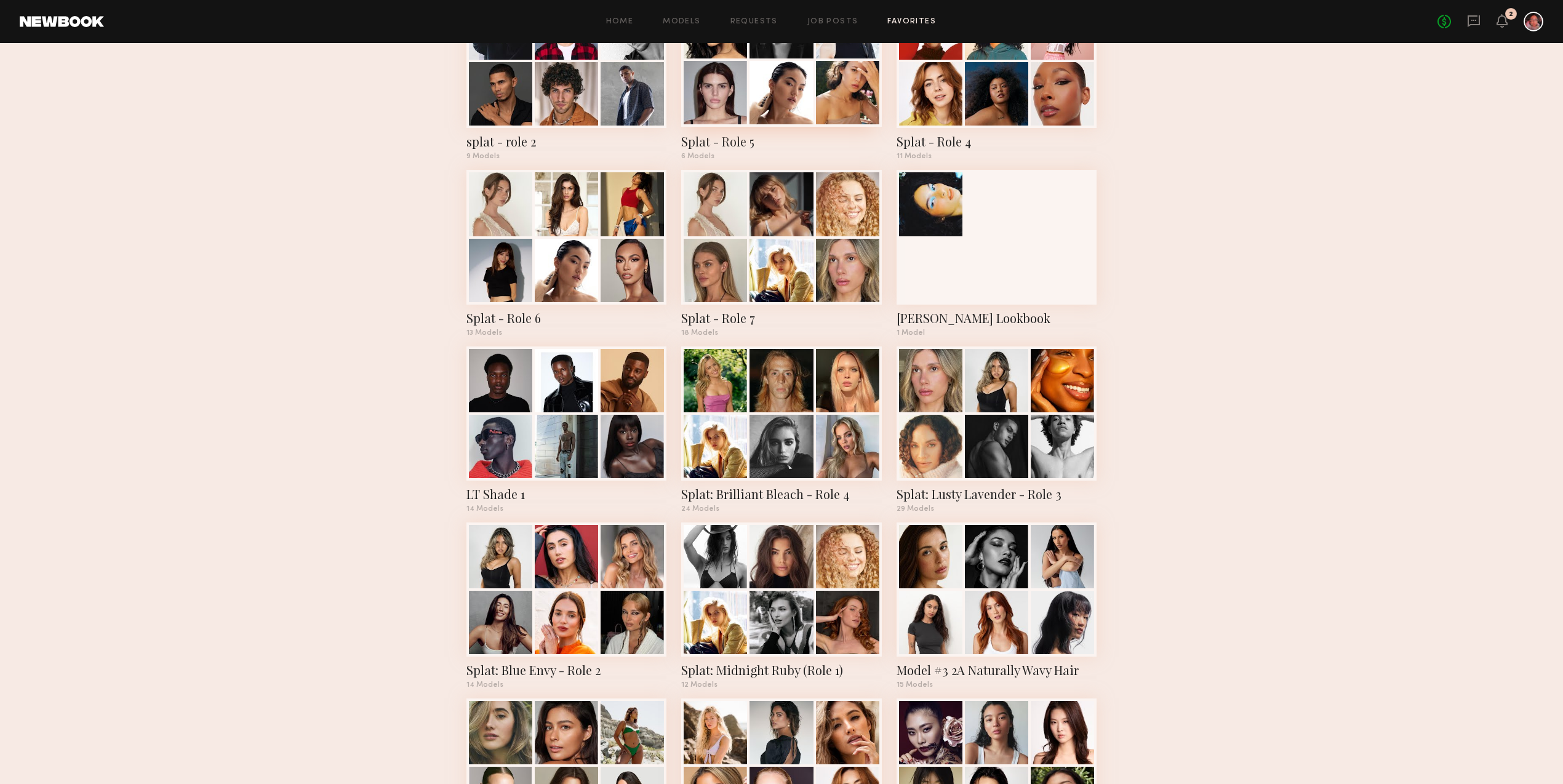
scroll to position [299, 0]
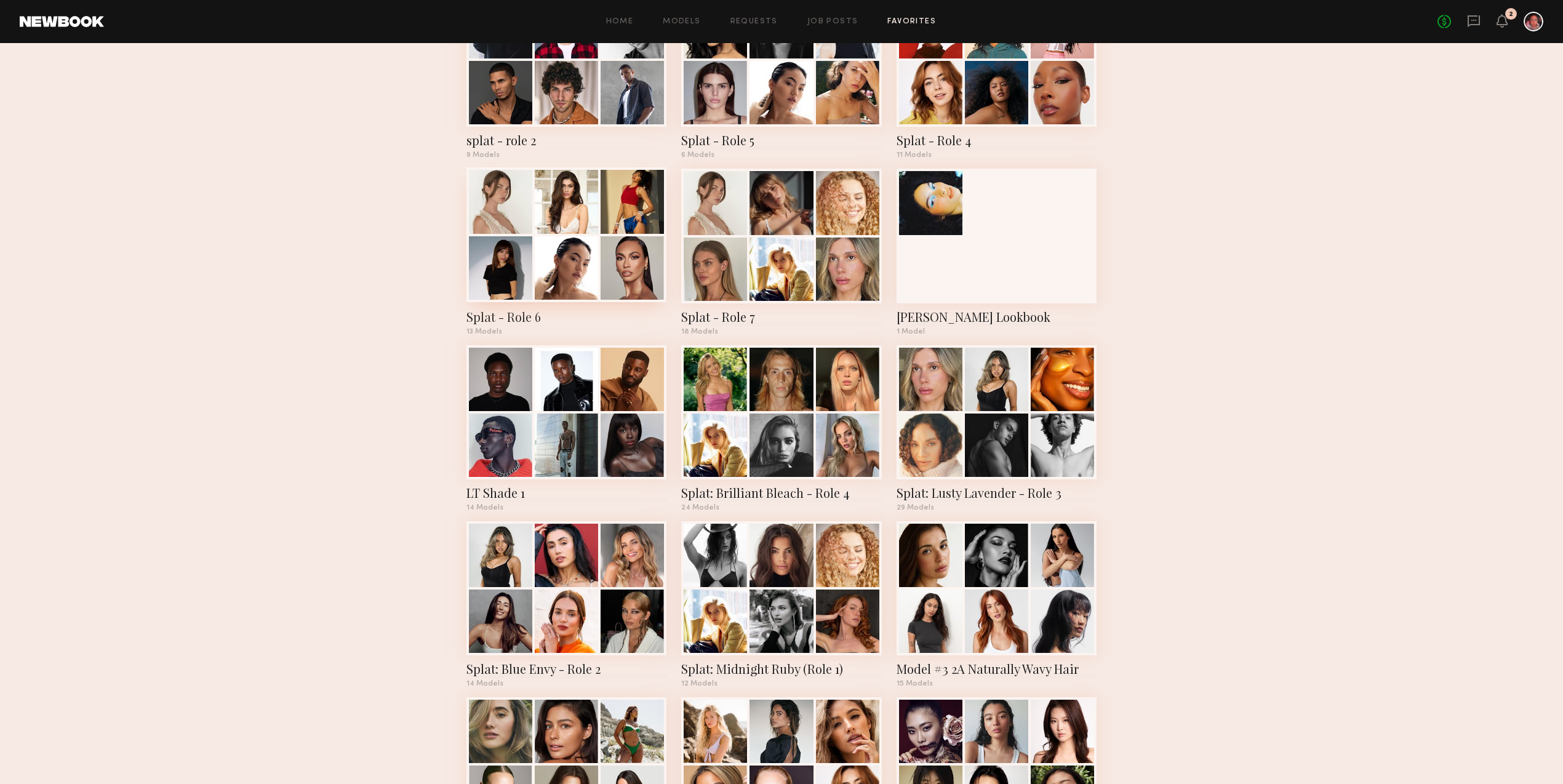
click at [532, 260] on div at bounding box center [567, 235] width 200 height 134
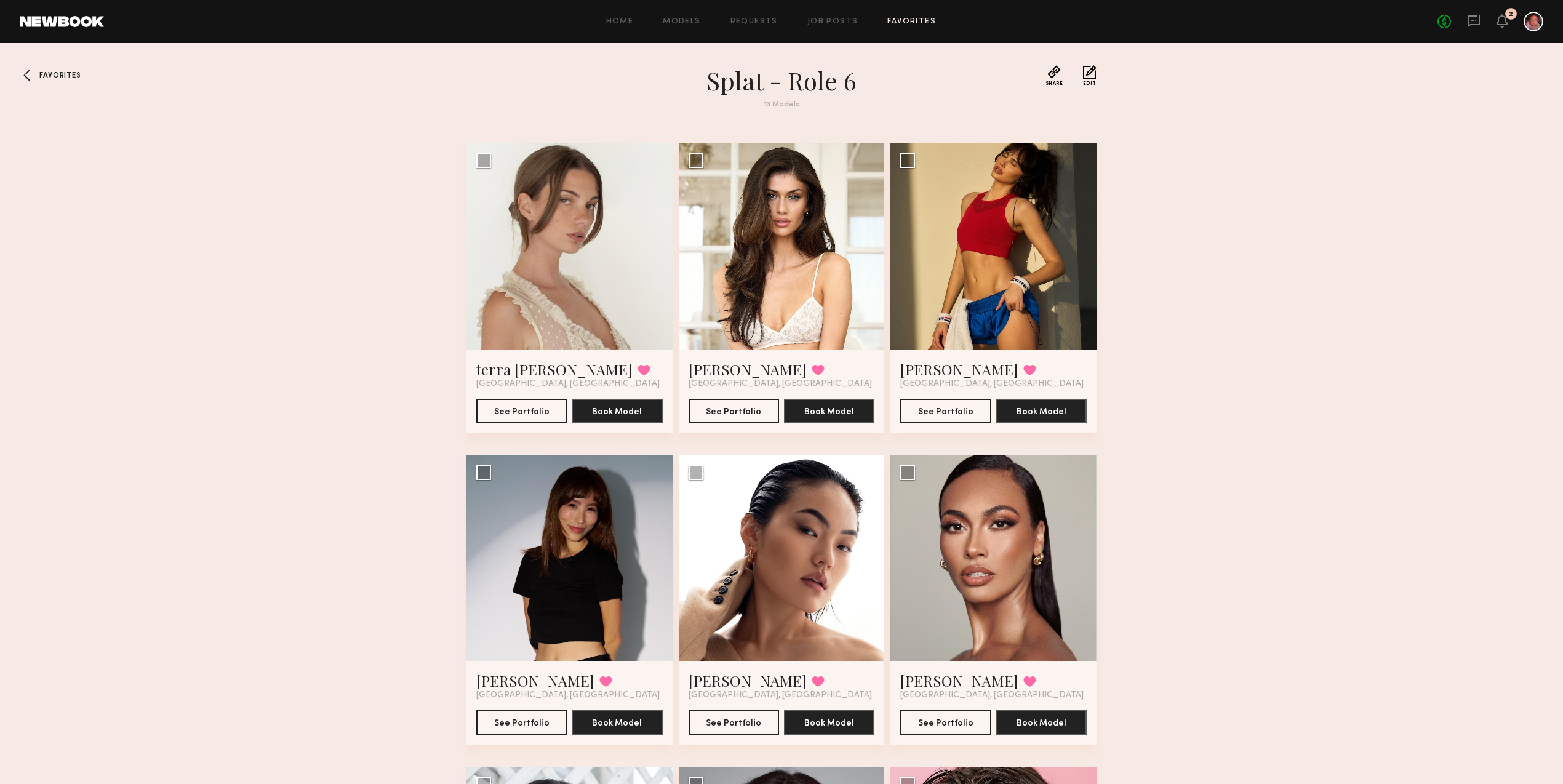
click at [55, 75] on span "Favorites" at bounding box center [60, 75] width 41 height 8
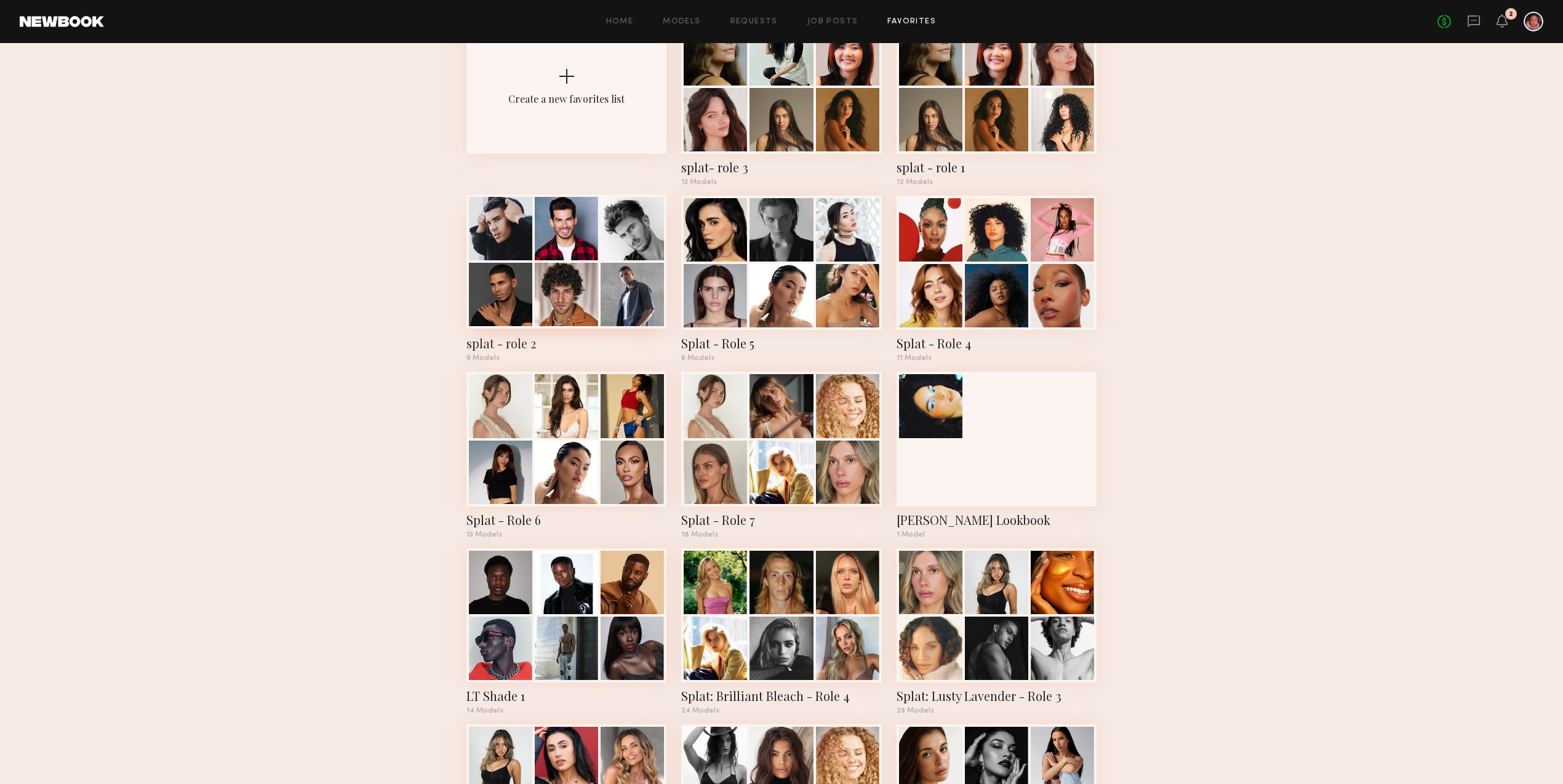
scroll to position [142, 0]
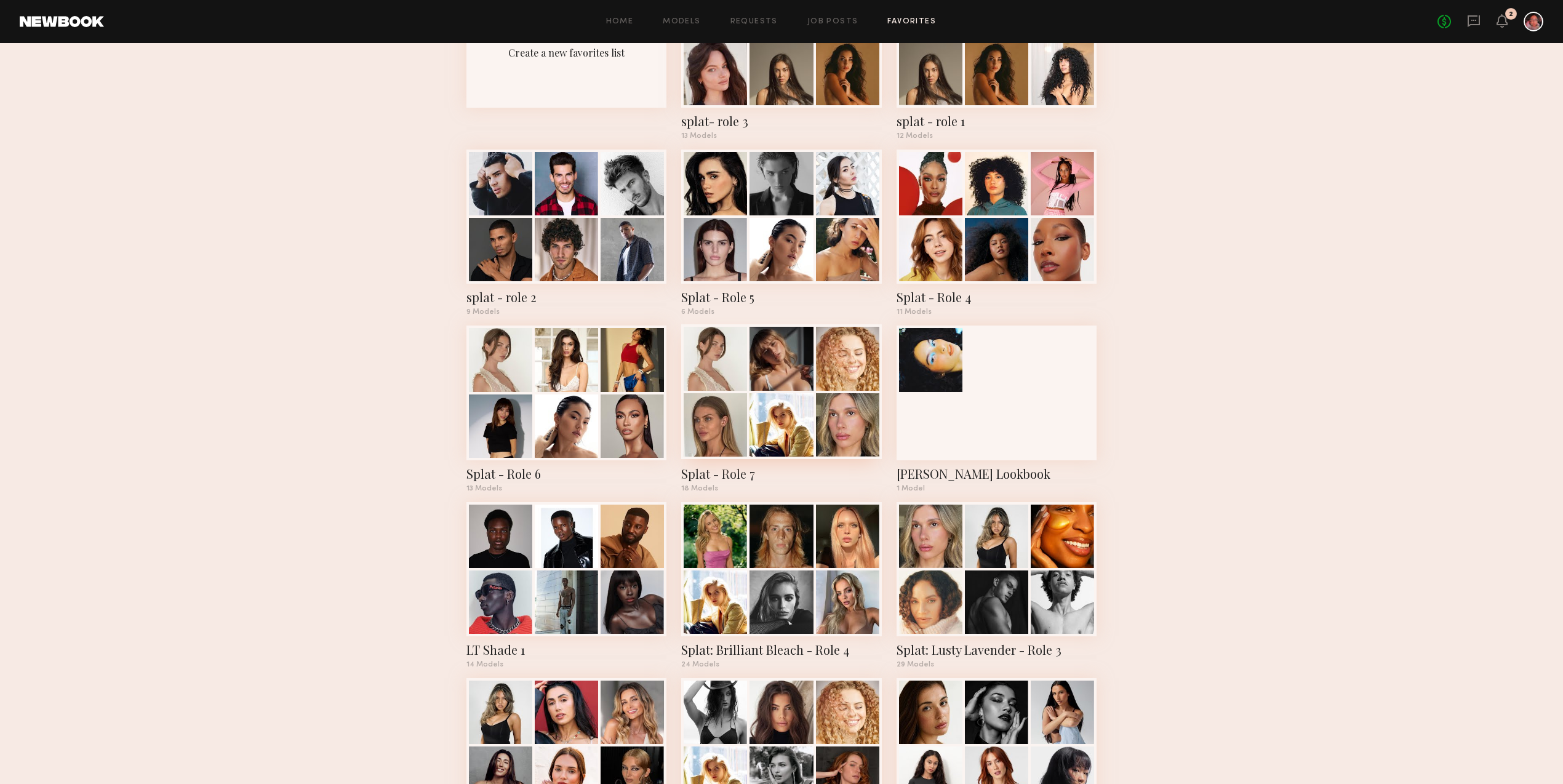
click at [779, 388] on div at bounding box center [781, 358] width 64 height 64
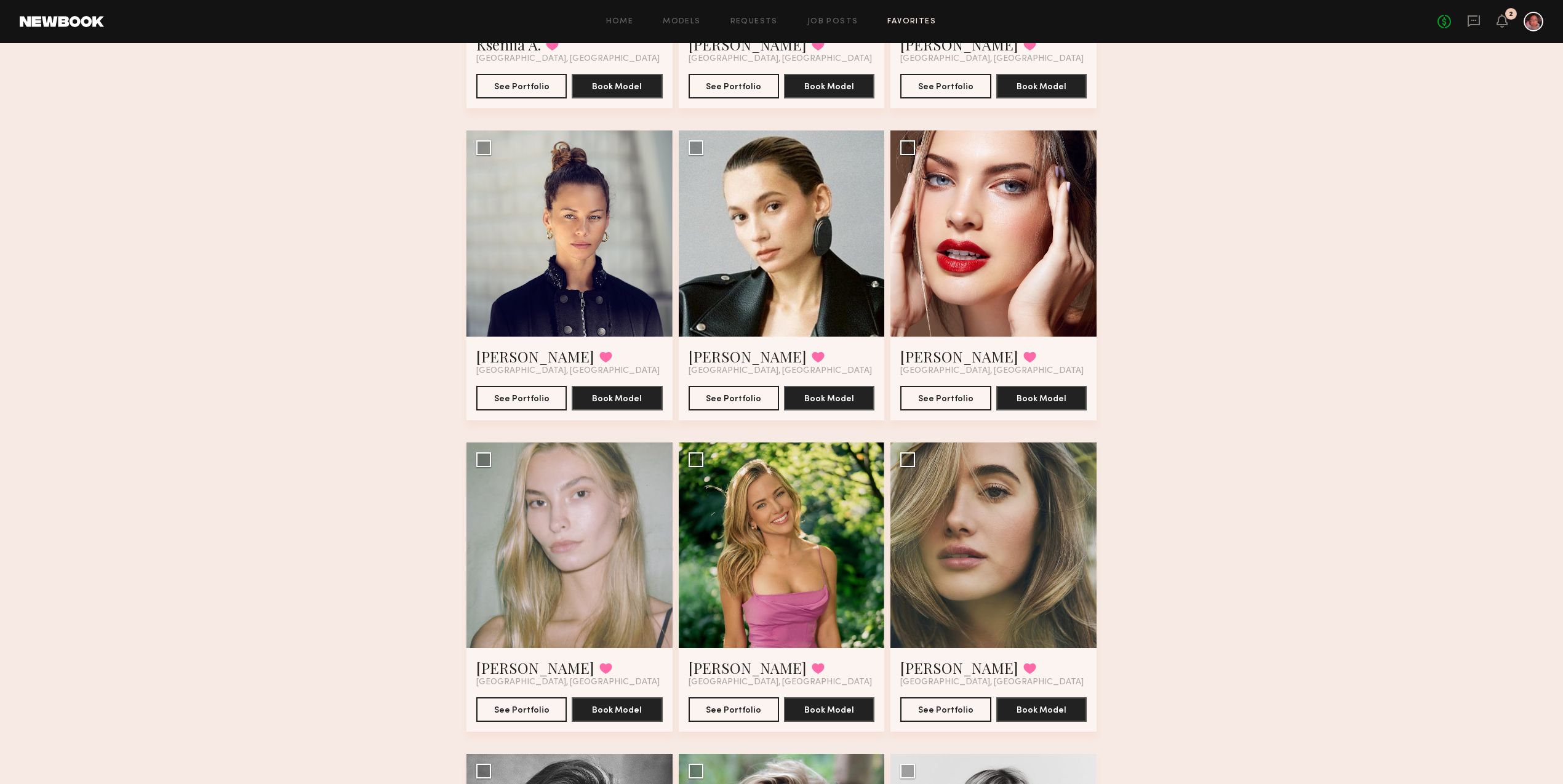
scroll to position [1250, 0]
